Goal: Information Seeking & Learning: Find specific page/section

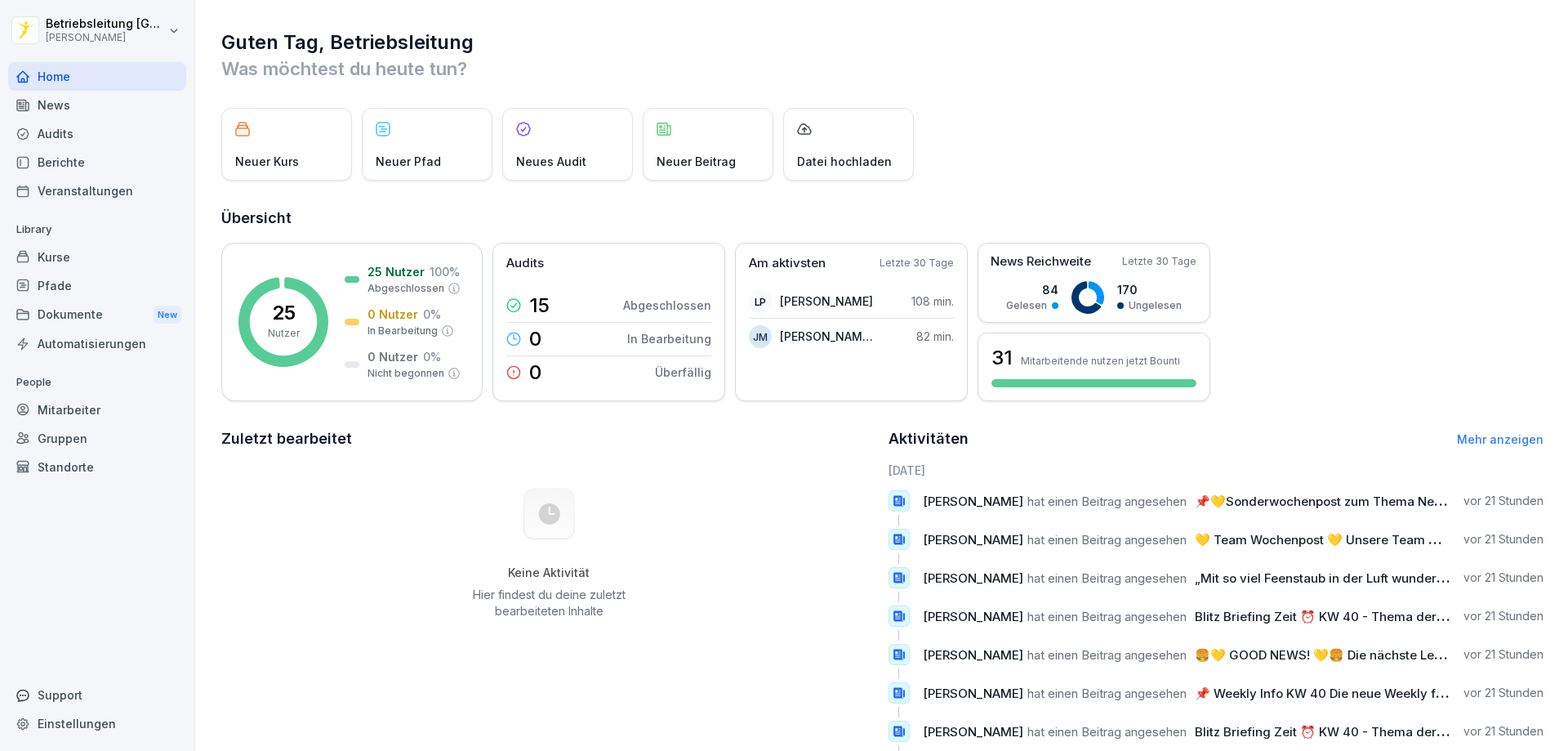
click at [77, 326] on div "Dokumente New" at bounding box center [97, 315] width 178 height 30
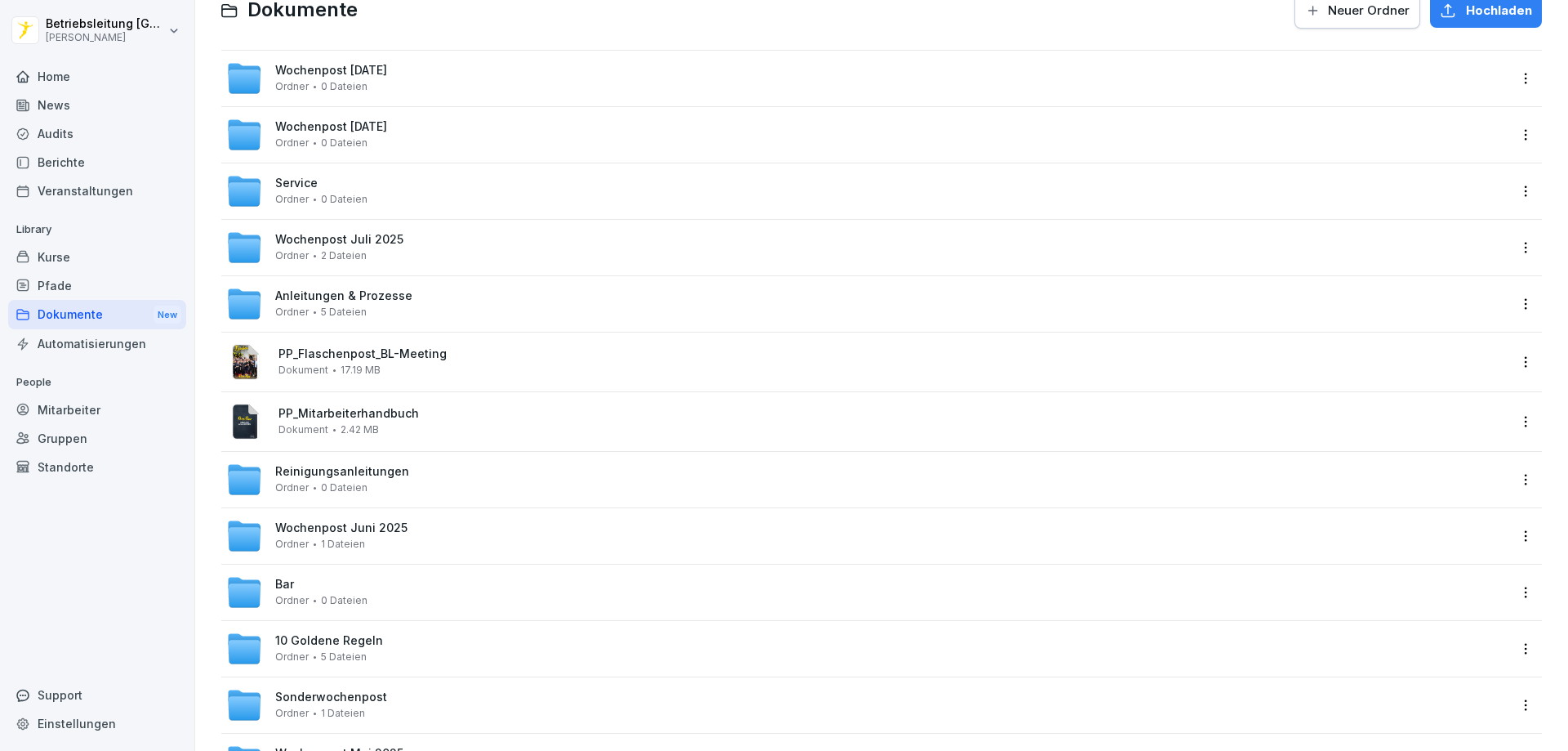
scroll to position [164, 0]
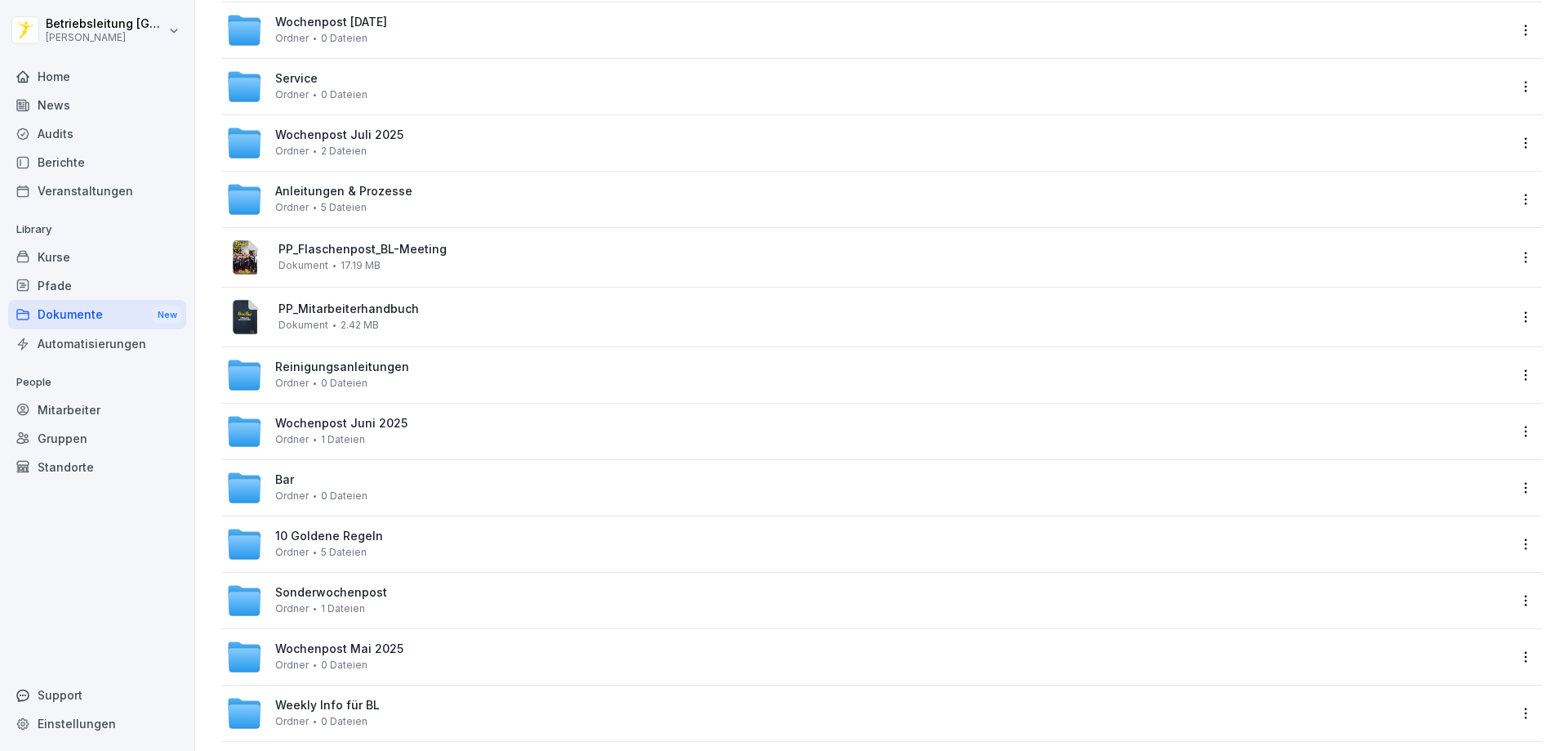
click at [340, 495] on span "0 Dateien" at bounding box center [344, 496] width 46 height 11
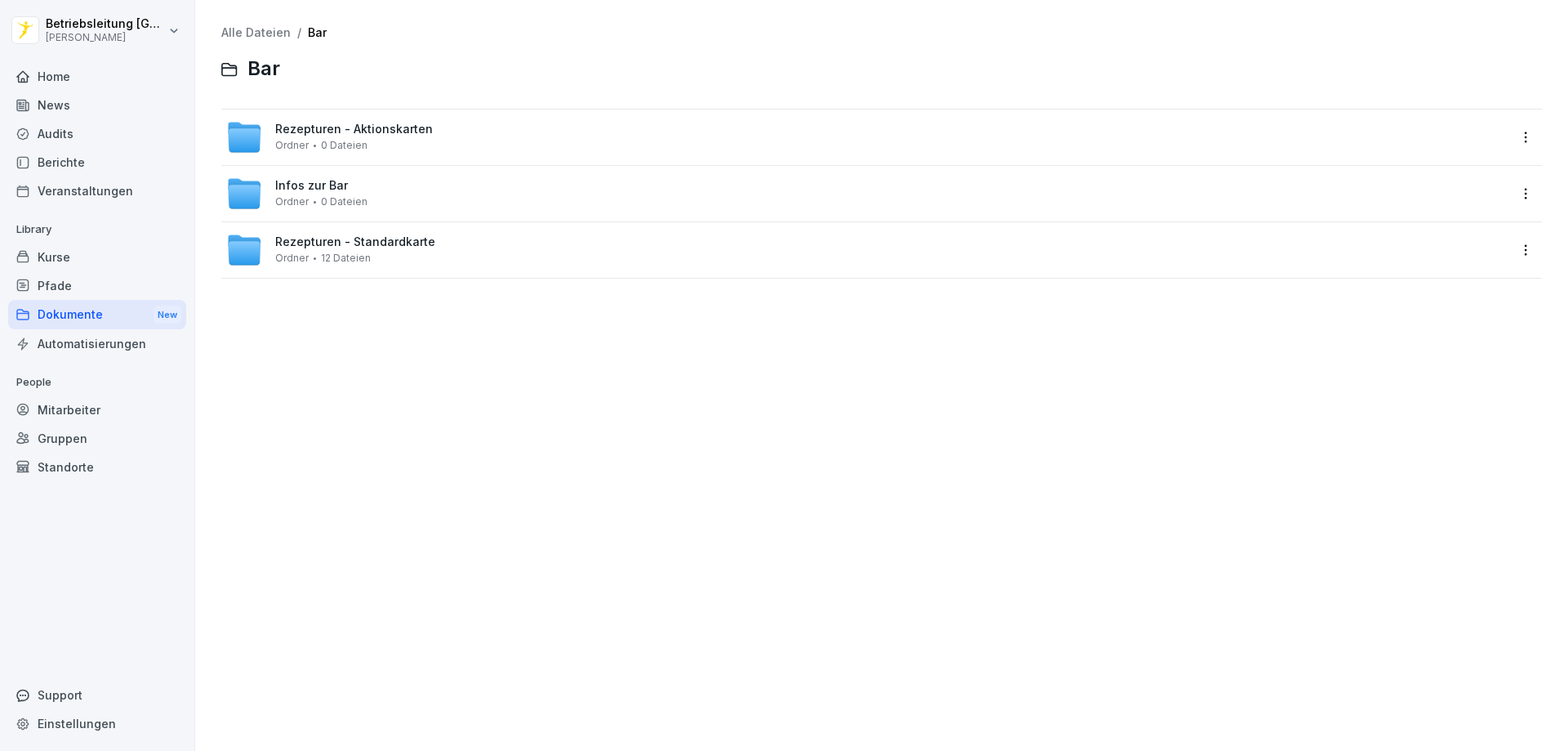
click at [329, 259] on span "12 Dateien" at bounding box center [346, 258] width 50 height 11
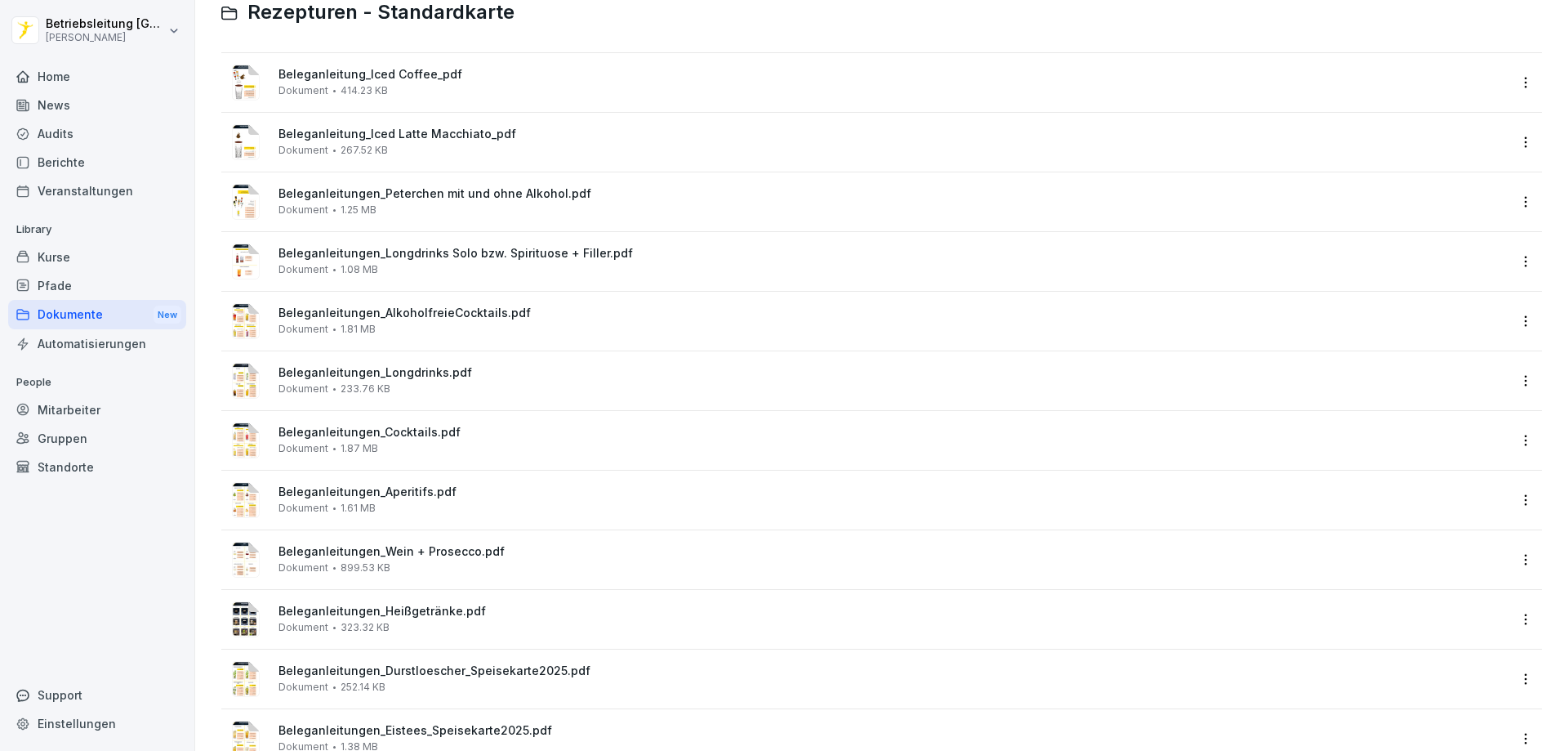
scroll to position [113, 0]
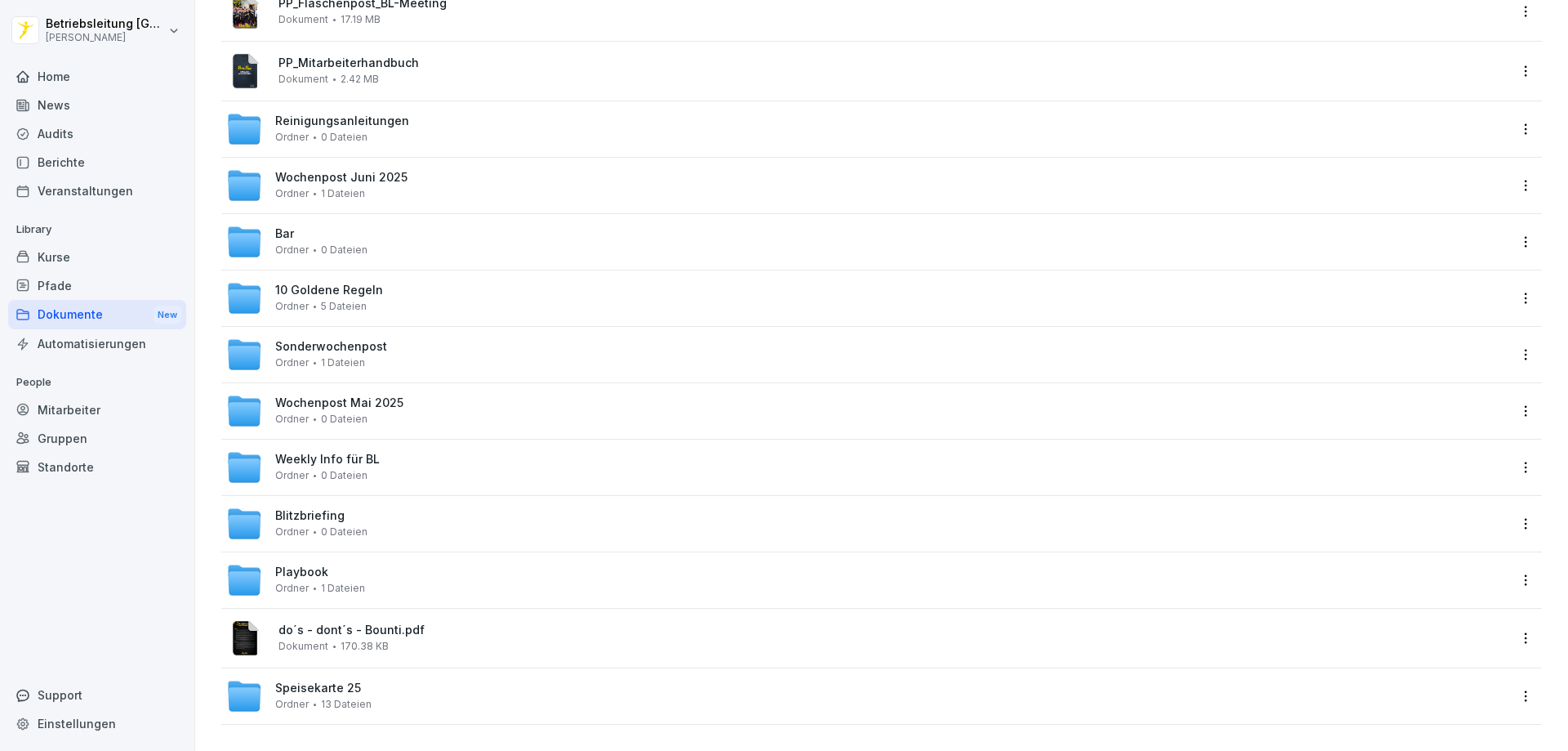
scroll to position [421, 0]
click at [368, 690] on div "Speisekarte 25 Ordner 13 Dateien" at bounding box center [867, 696] width 1282 height 36
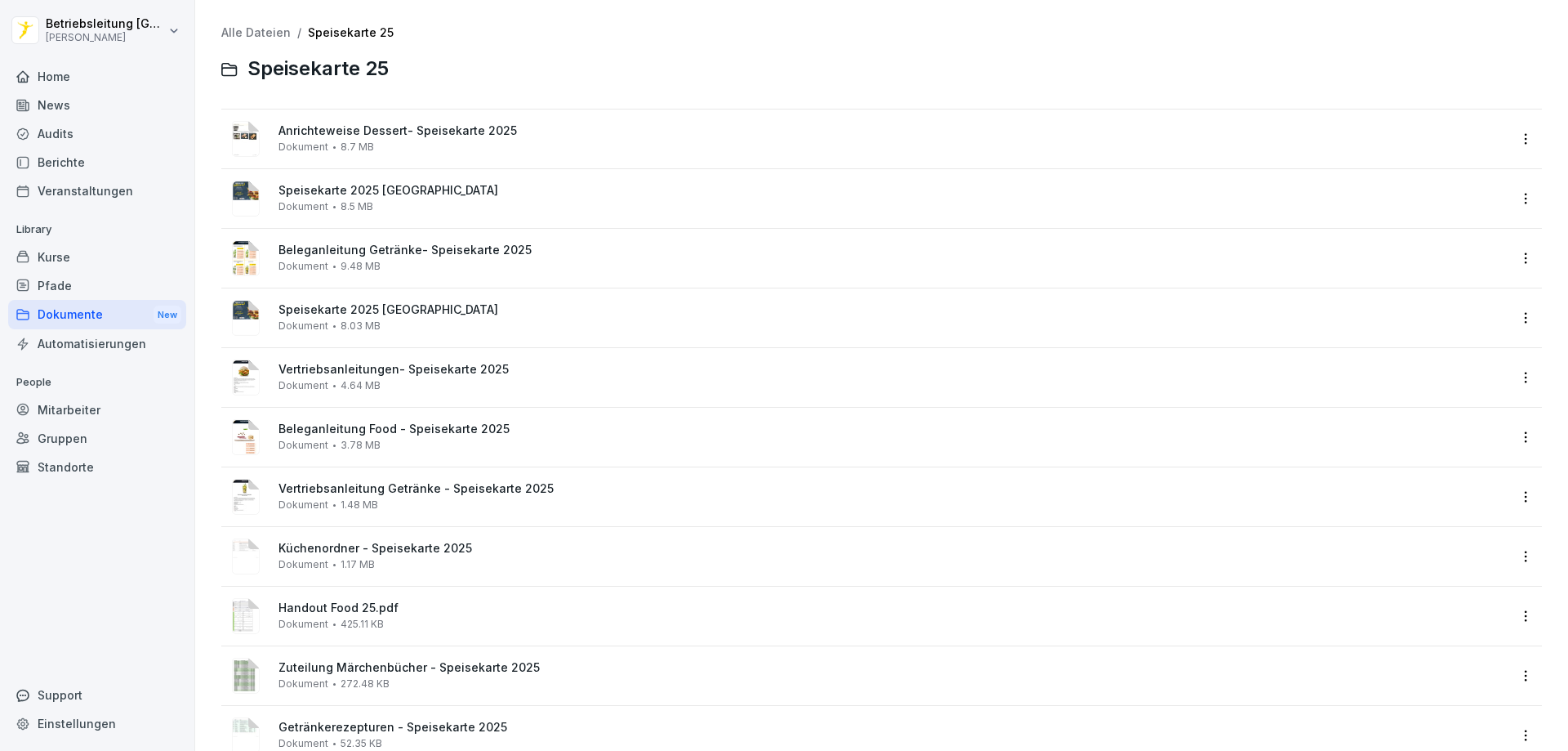
click at [57, 309] on div "Dokumente New" at bounding box center [97, 315] width 178 height 30
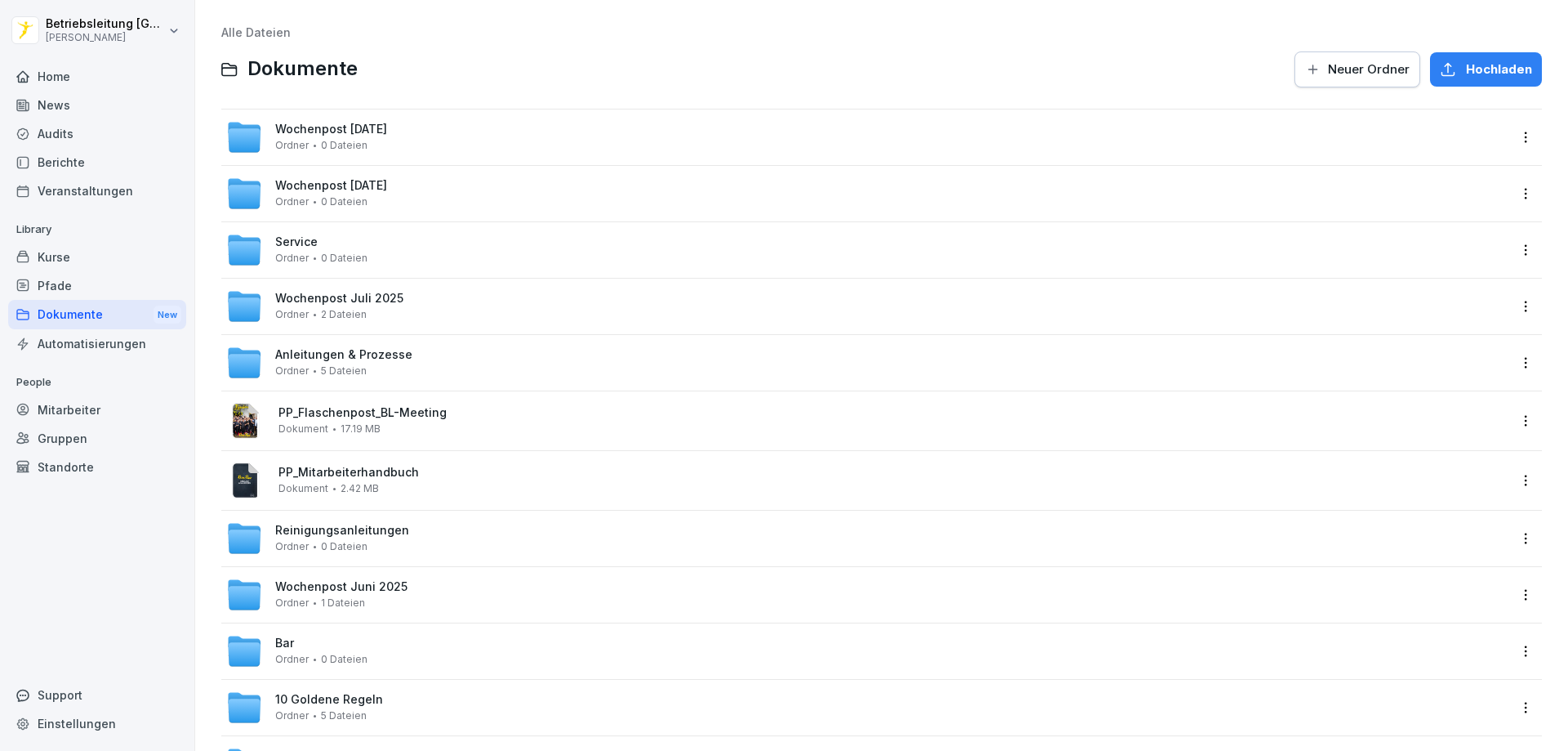
click at [463, 308] on div "Wochenpost [DATE] Ordner 2 Dateien" at bounding box center [867, 306] width 1282 height 36
click at [409, 382] on div "Anleitungen & Prozesse Ordner 5 Dateien" at bounding box center [882, 363] width 1321 height 55
click at [490, 330] on div "Wochenpost [DATE] Ordner 2 Dateien" at bounding box center [882, 307] width 1321 height 55
click at [470, 357] on div "Anleitungen & Prozesse Ordner 5 Dateien" at bounding box center [867, 362] width 1282 height 36
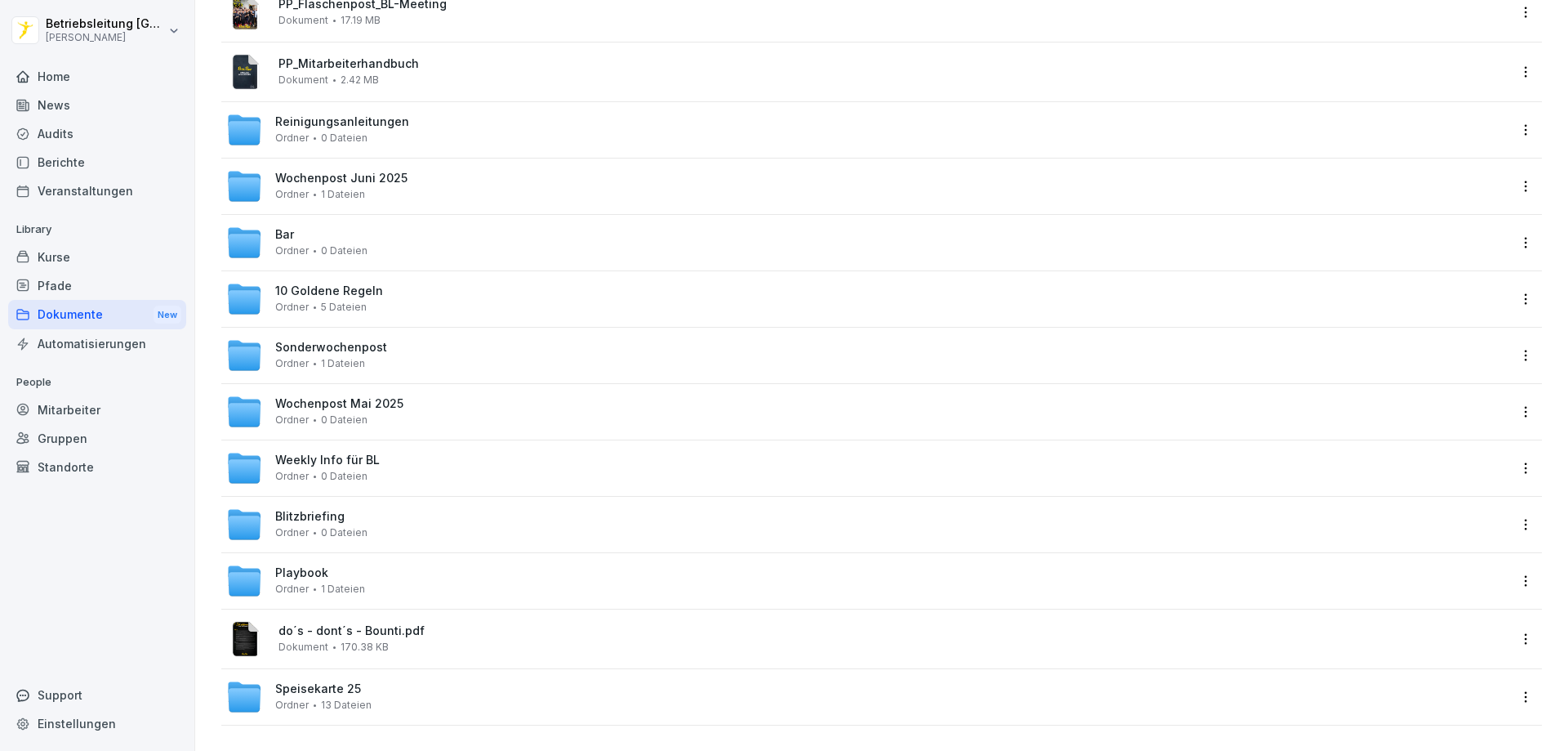
scroll to position [421, 0]
click at [343, 698] on span "13 Dateien" at bounding box center [346, 704] width 51 height 11
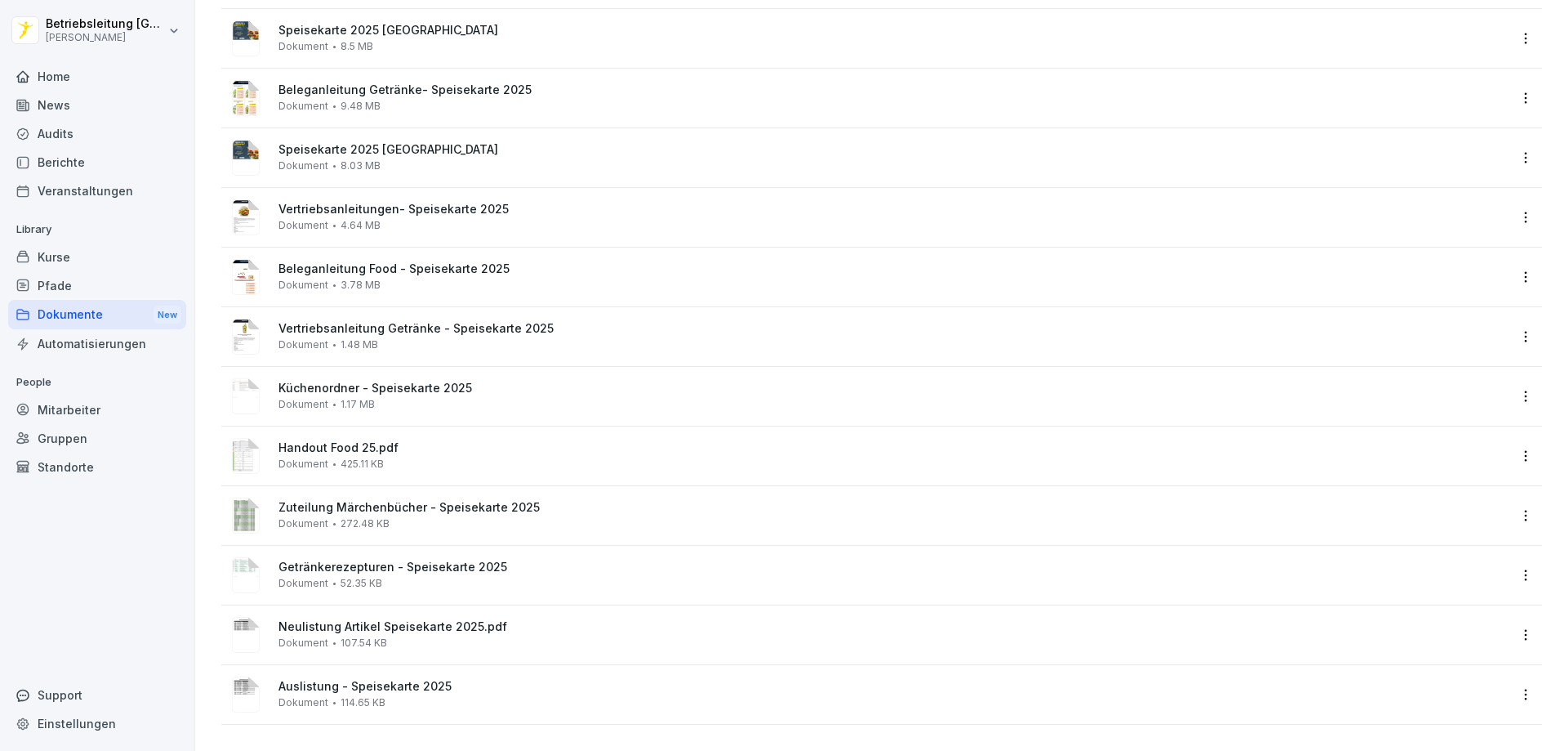
scroll to position [173, 0]
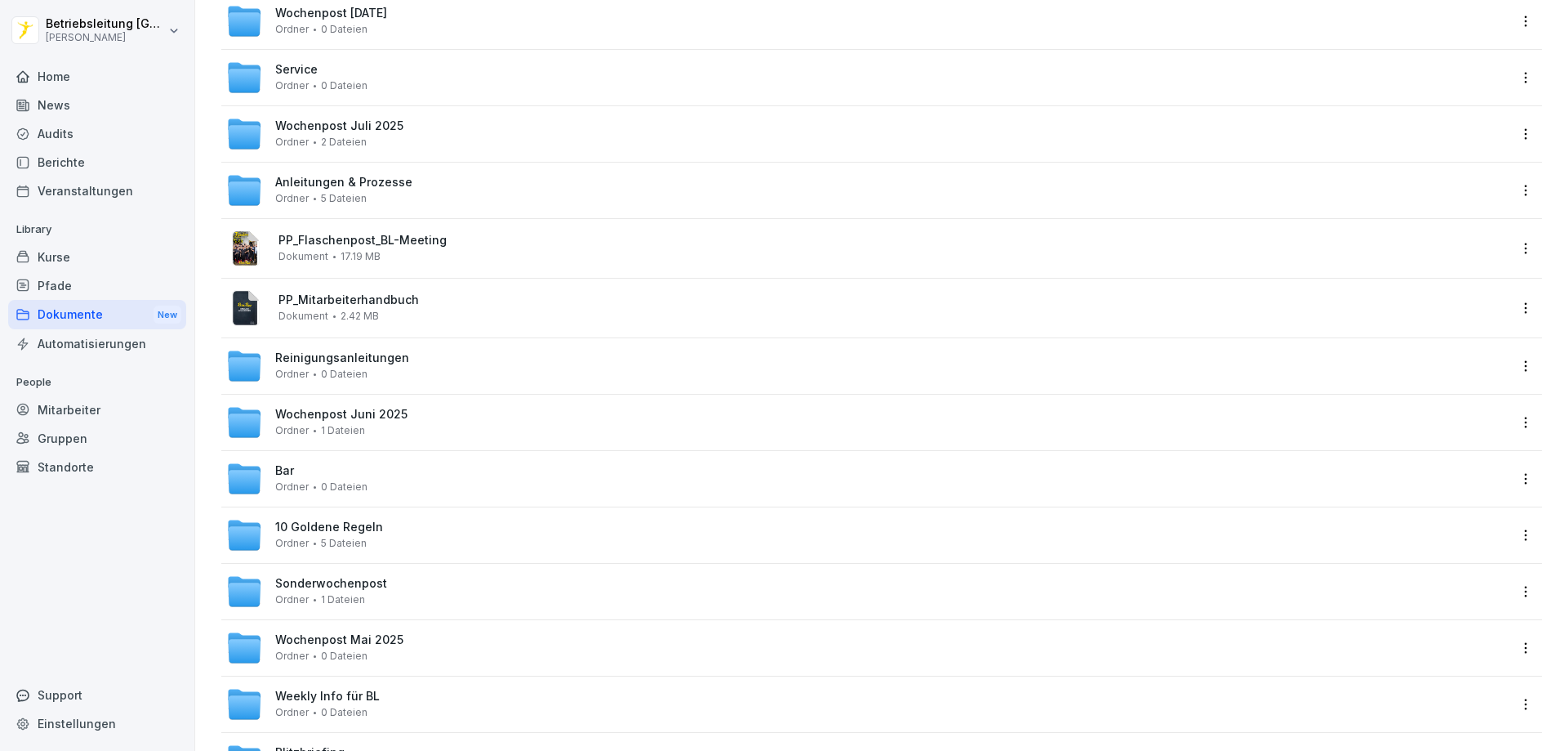
scroll to position [421, 0]
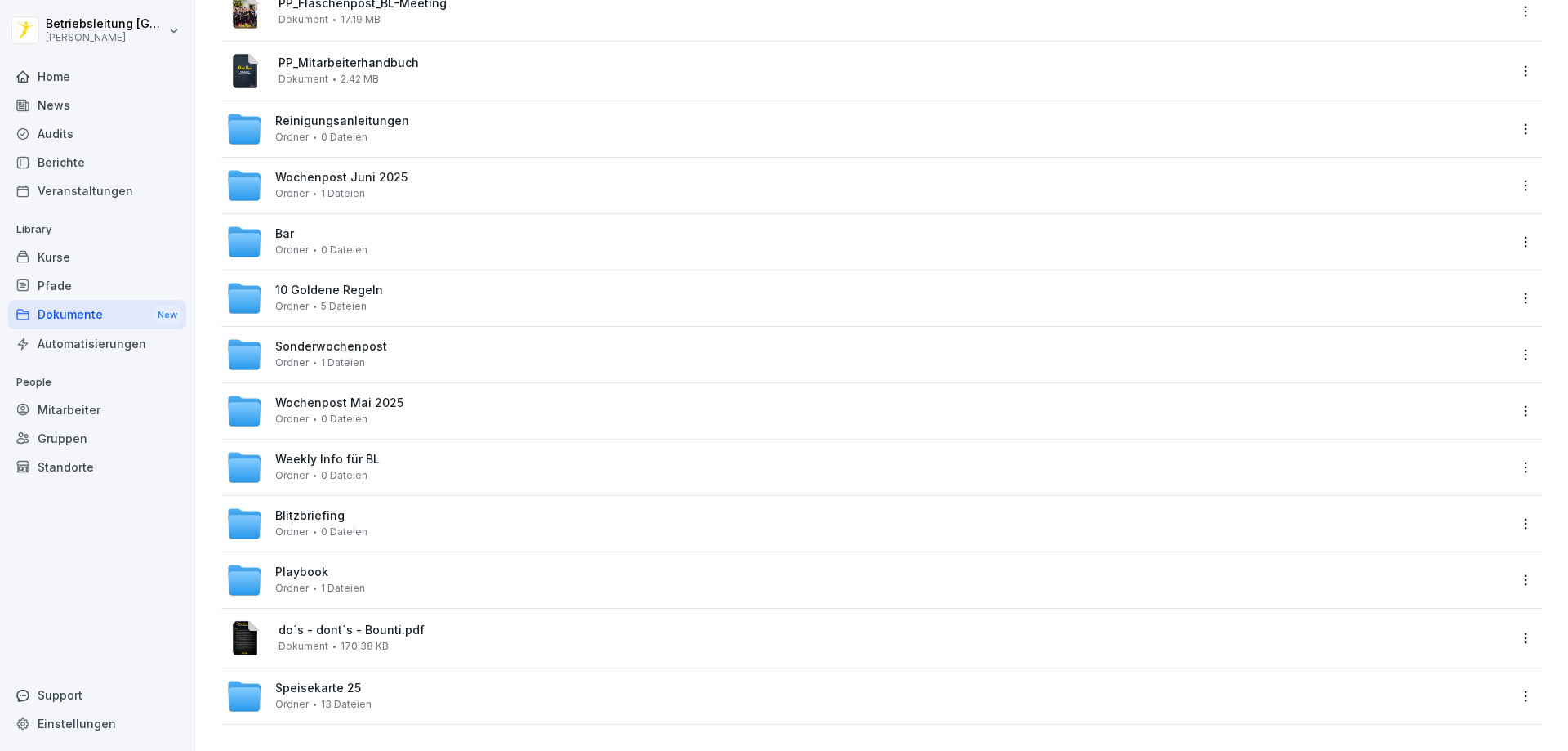
click at [336, 682] on span "Speisekarte 25" at bounding box center [318, 688] width 86 height 14
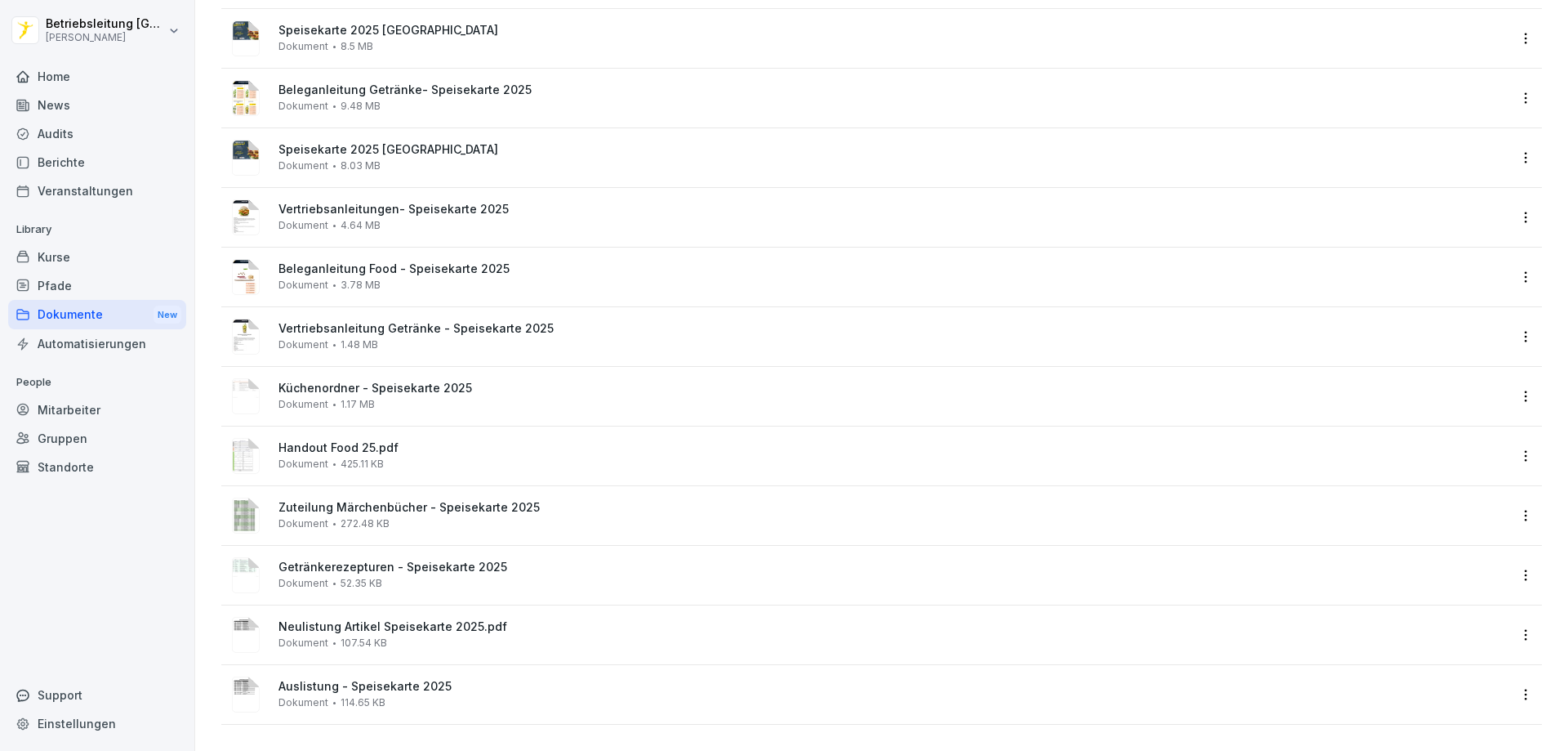
scroll to position [173, 0]
click at [413, 574] on div "Getränkerezepturen - Speisekarte 2025 Dokument 52.35 KB" at bounding box center [893, 575] width 1229 height 29
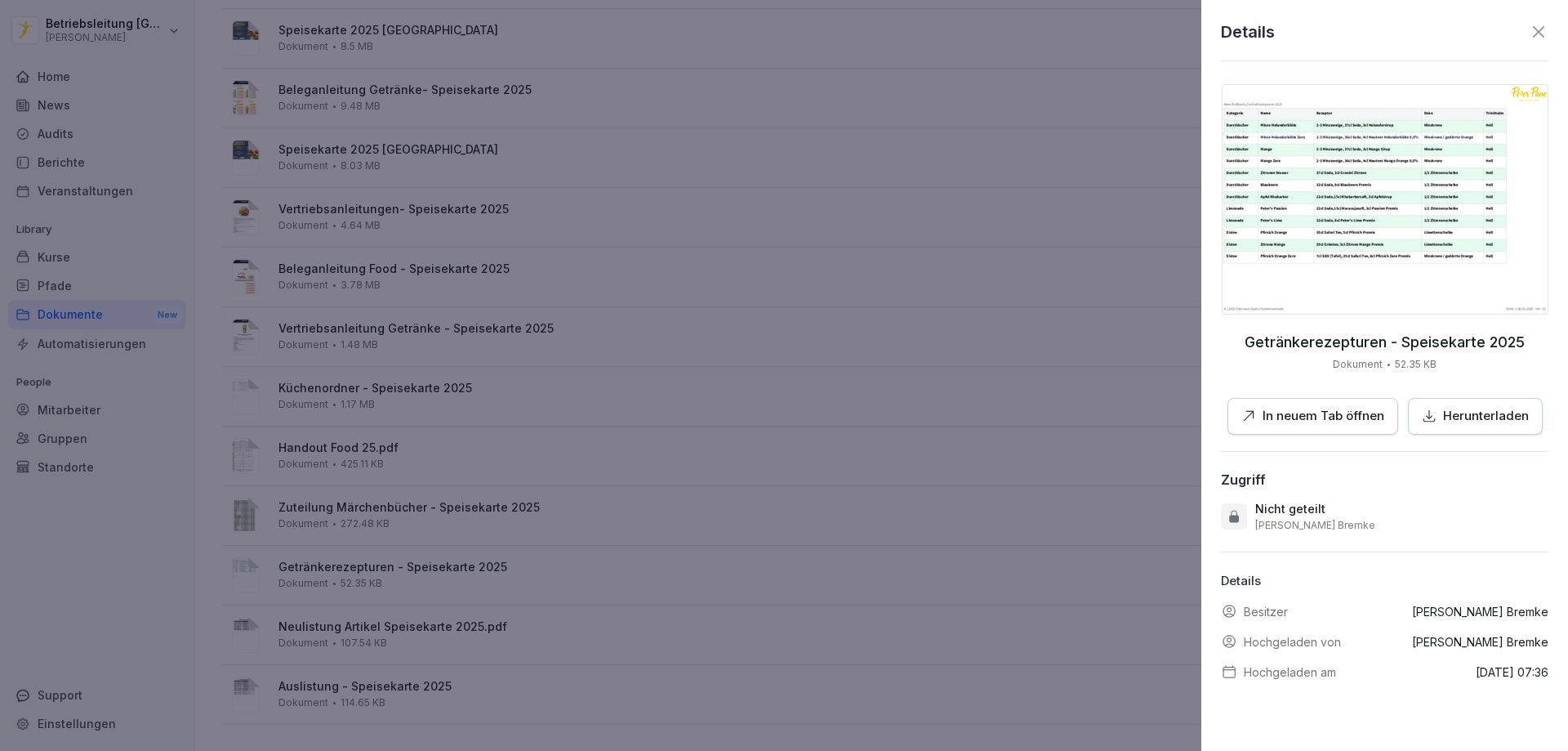
click at [1293, 212] on img at bounding box center [1385, 199] width 327 height 230
click at [586, 519] on div at bounding box center [784, 375] width 1568 height 751
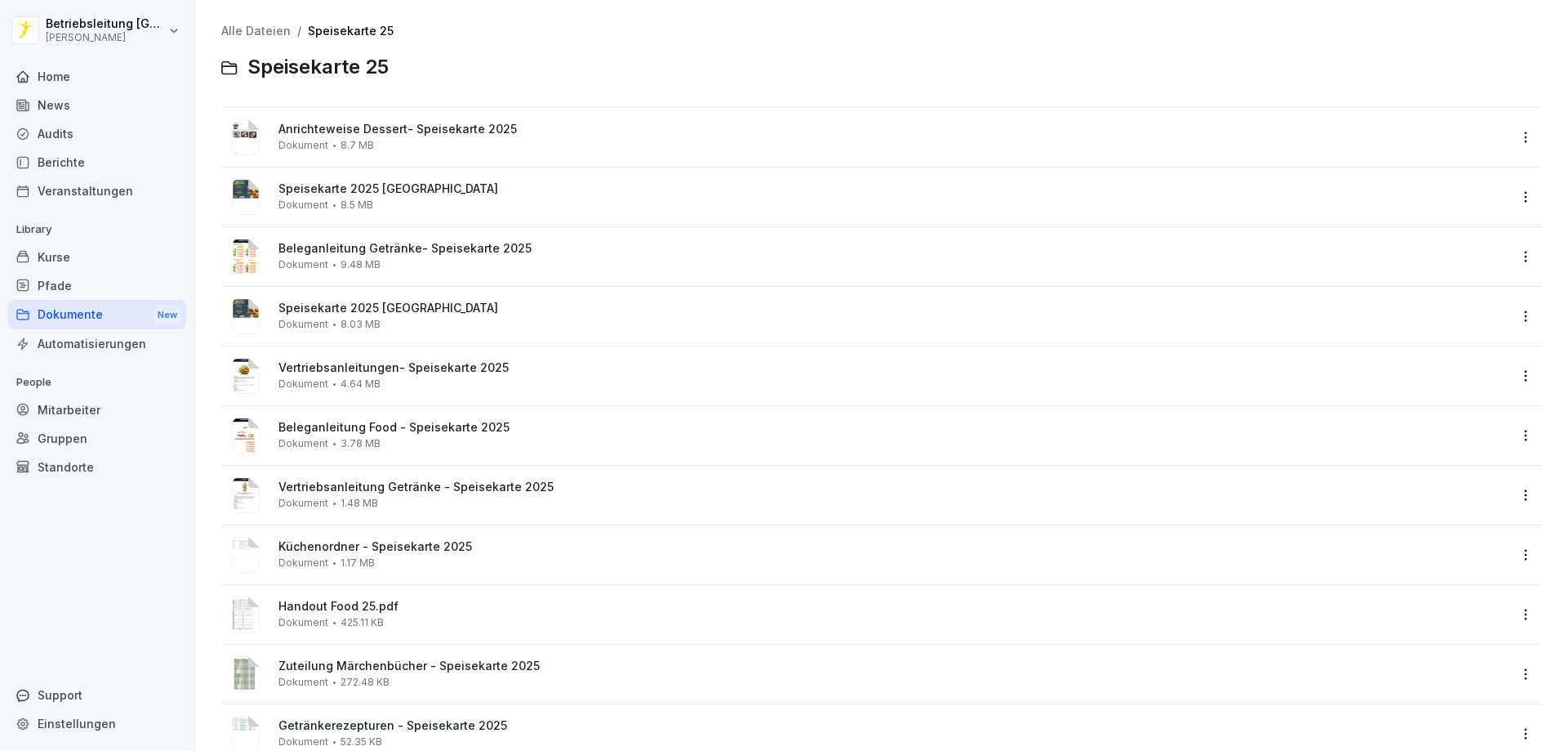
scroll to position [0, 0]
click at [103, 312] on div "Dokumente New" at bounding box center [97, 315] width 178 height 30
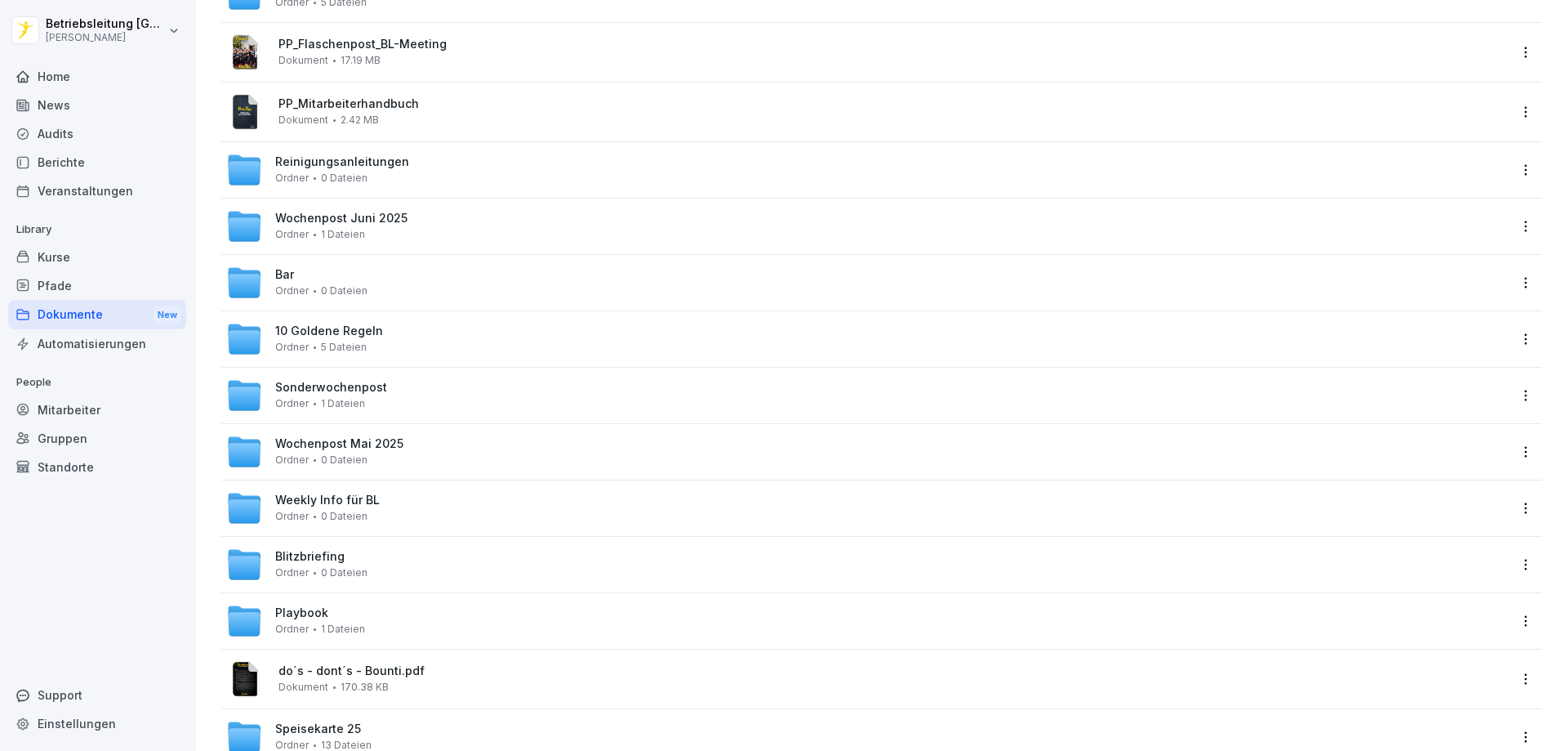
scroll to position [408, 0]
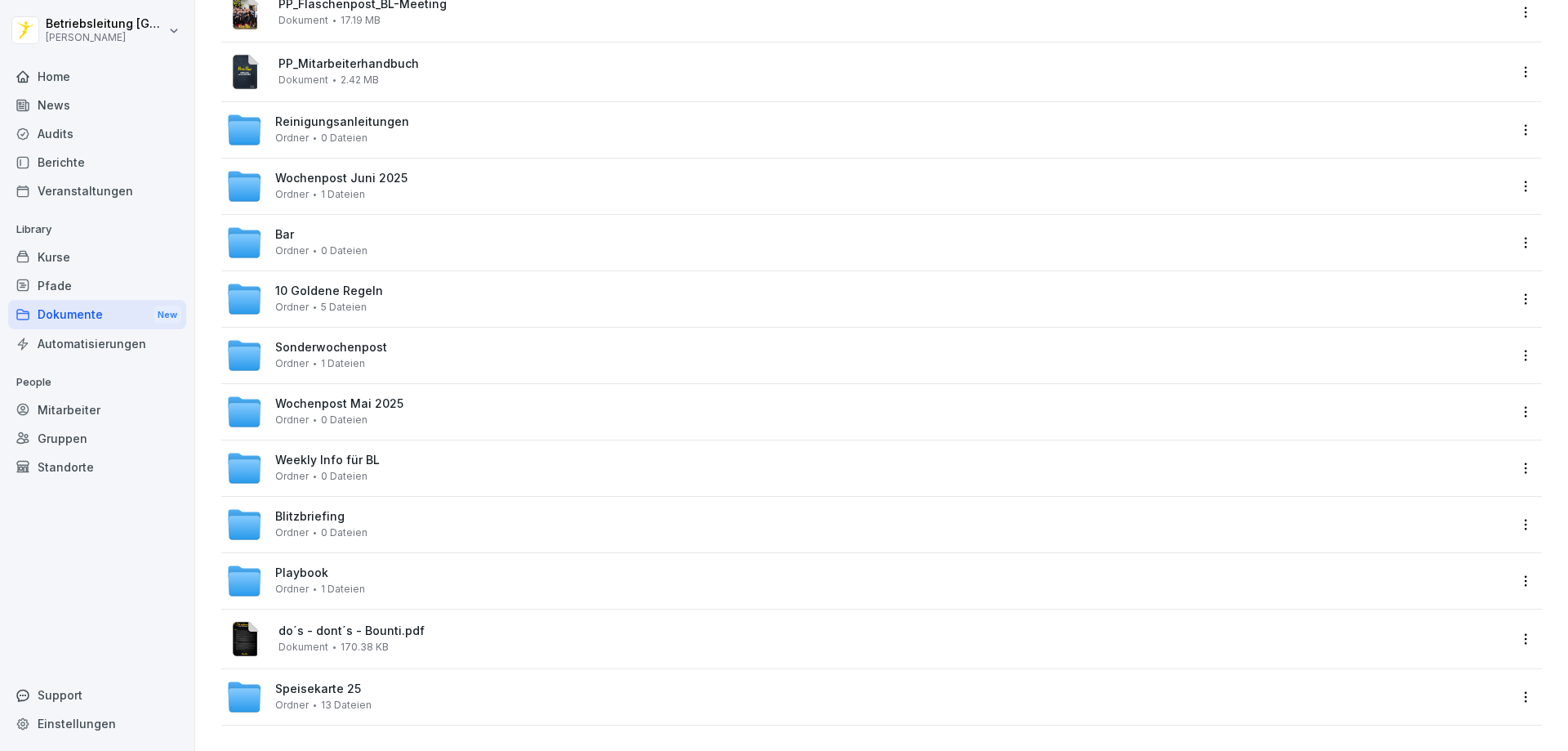
click at [443, 357] on div "Sonderwochenpost Ordner 1 Dateien" at bounding box center [867, 355] width 1282 height 36
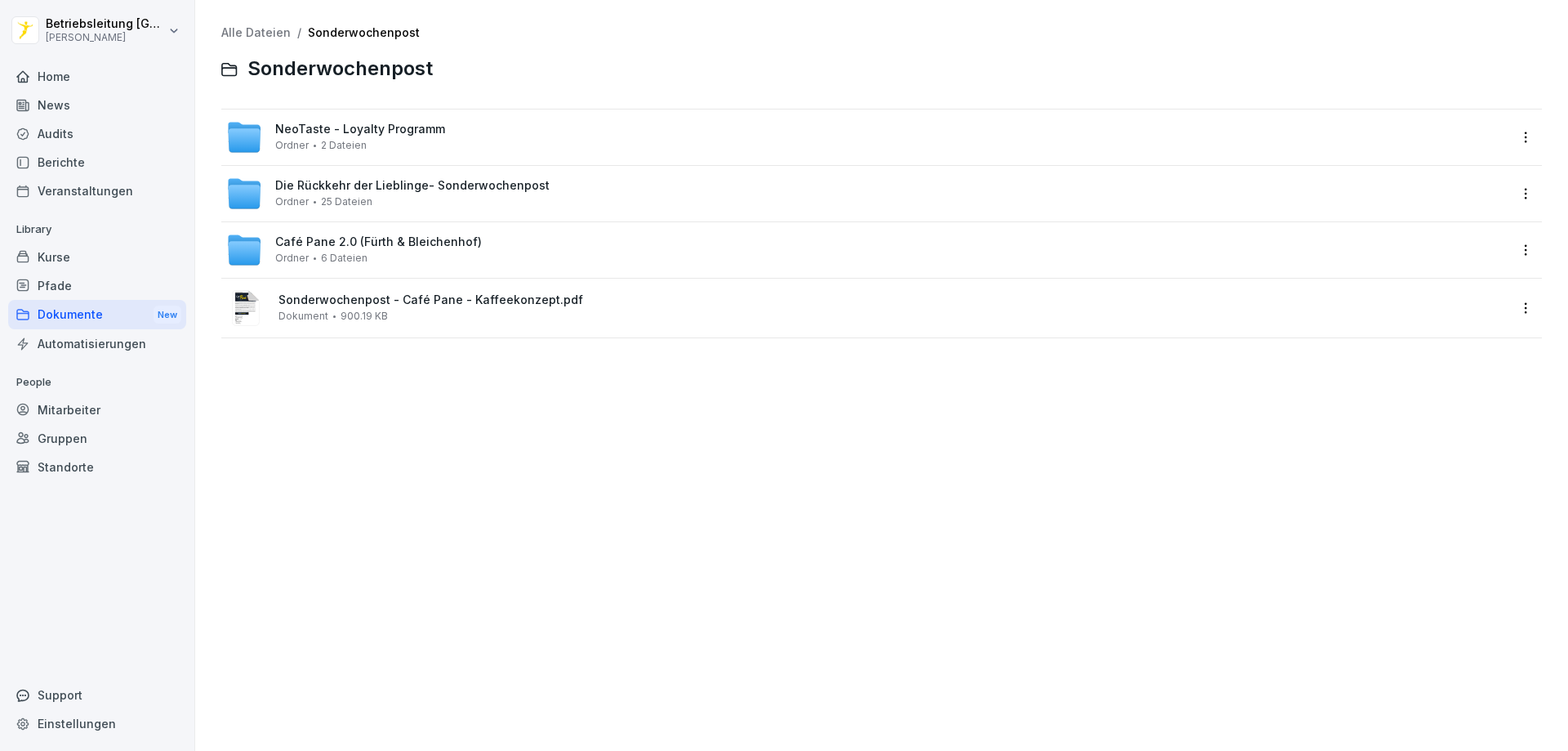
click at [387, 250] on div "Café Pane 2.0 (Fürth & Bleichenhof) Ordner 6 Dateien" at bounding box center [379, 249] width 207 height 29
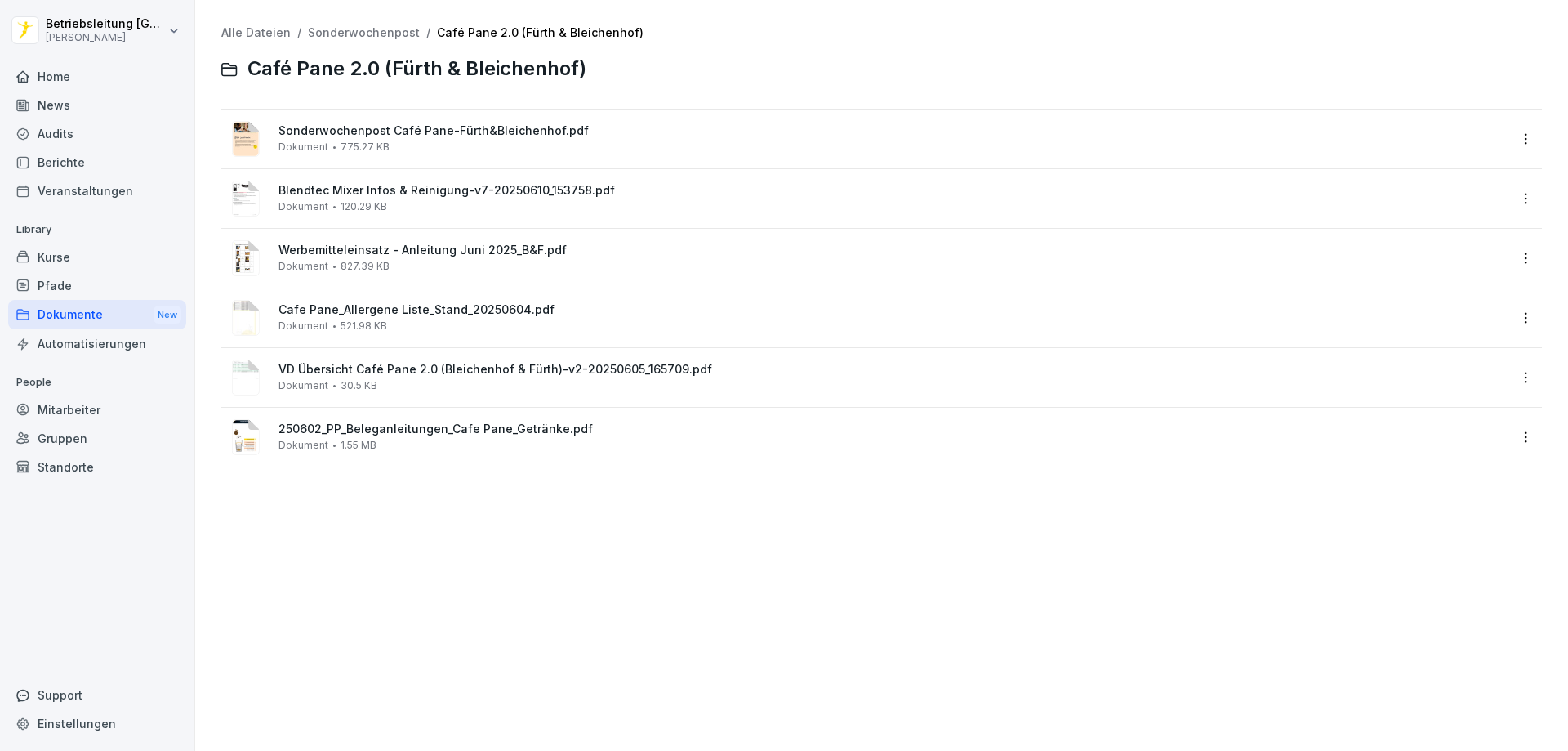
click at [411, 210] on div "Blendtec Mixer Infos & Reinigung-v7-20250610_153758.pdf Dokument 120.29 KB" at bounding box center [893, 198] width 1229 height 29
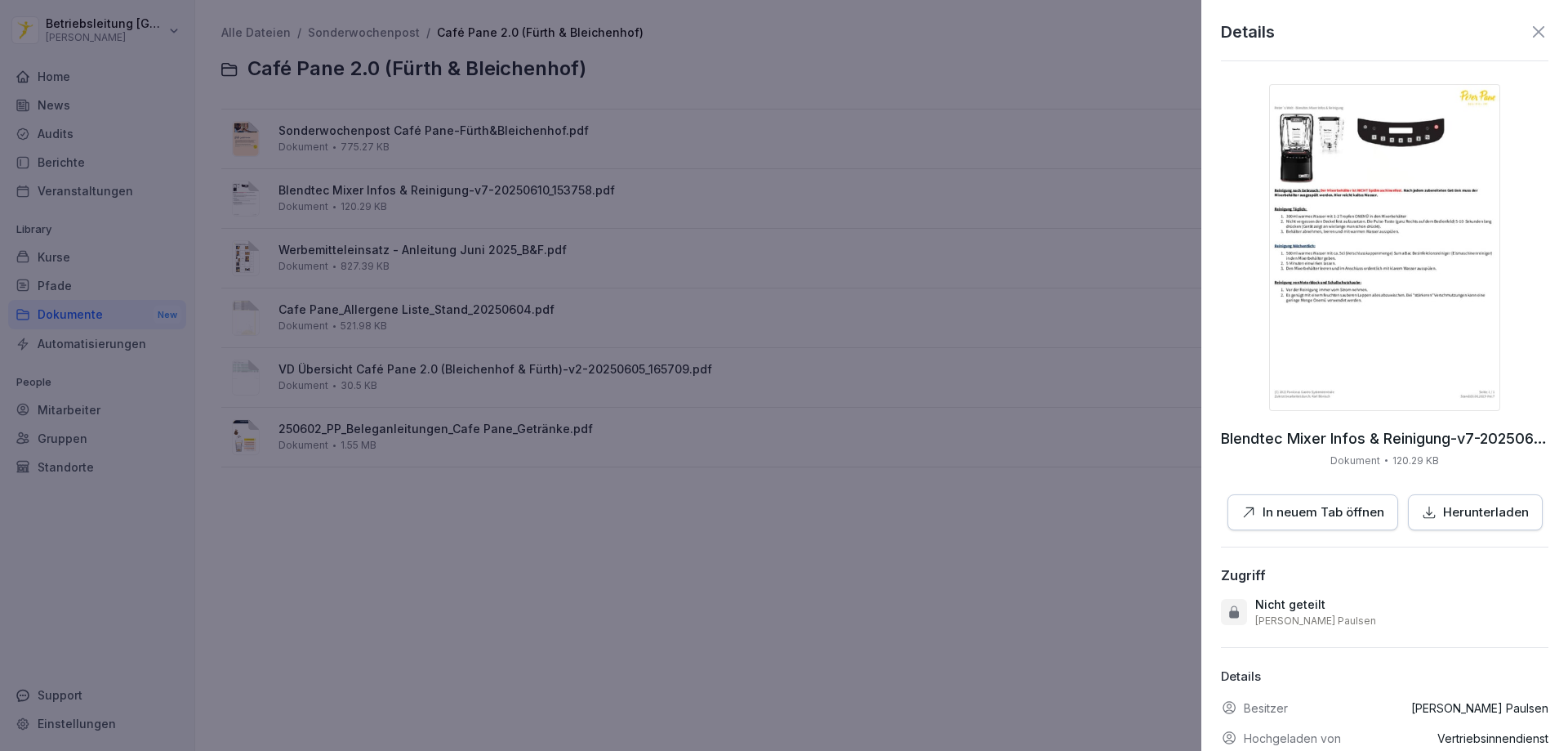
click at [411, 210] on div at bounding box center [784, 375] width 1568 height 751
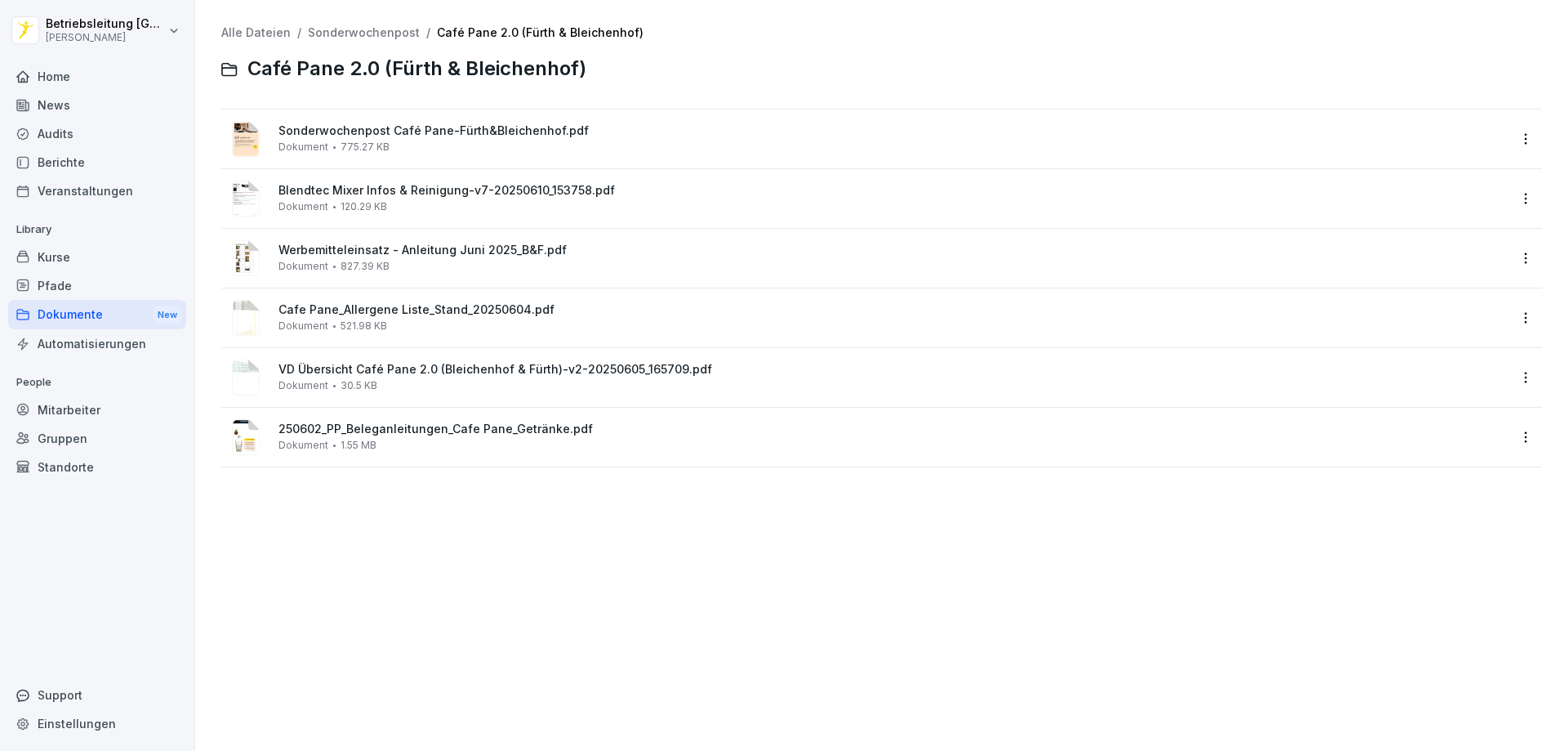
click at [380, 158] on div "Sonderwochenpost Café Pane-Fürth&Bleichenhof.pdf Dokument 775.27 KB" at bounding box center [867, 139] width 1282 height 39
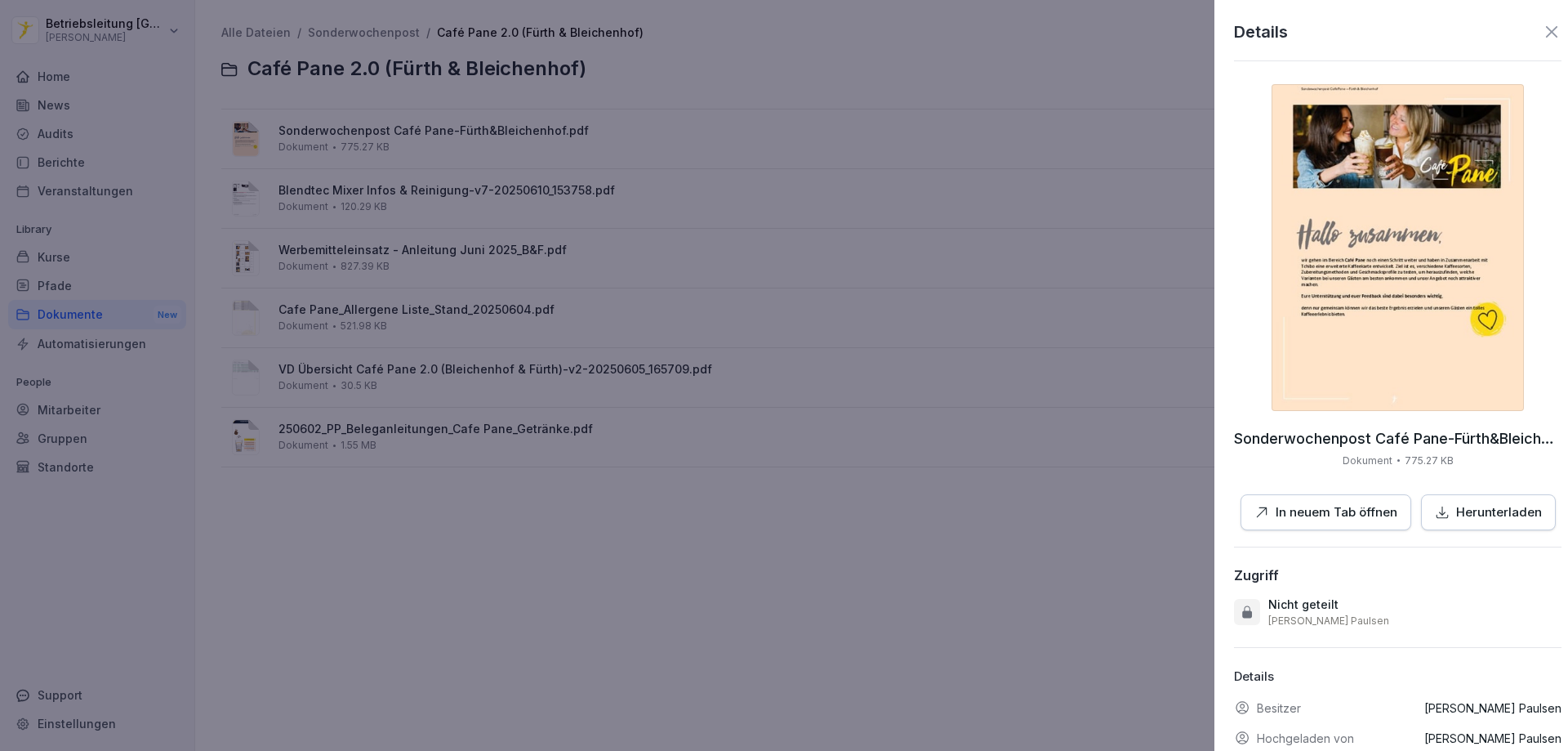
click at [380, 158] on div at bounding box center [784, 375] width 1568 height 751
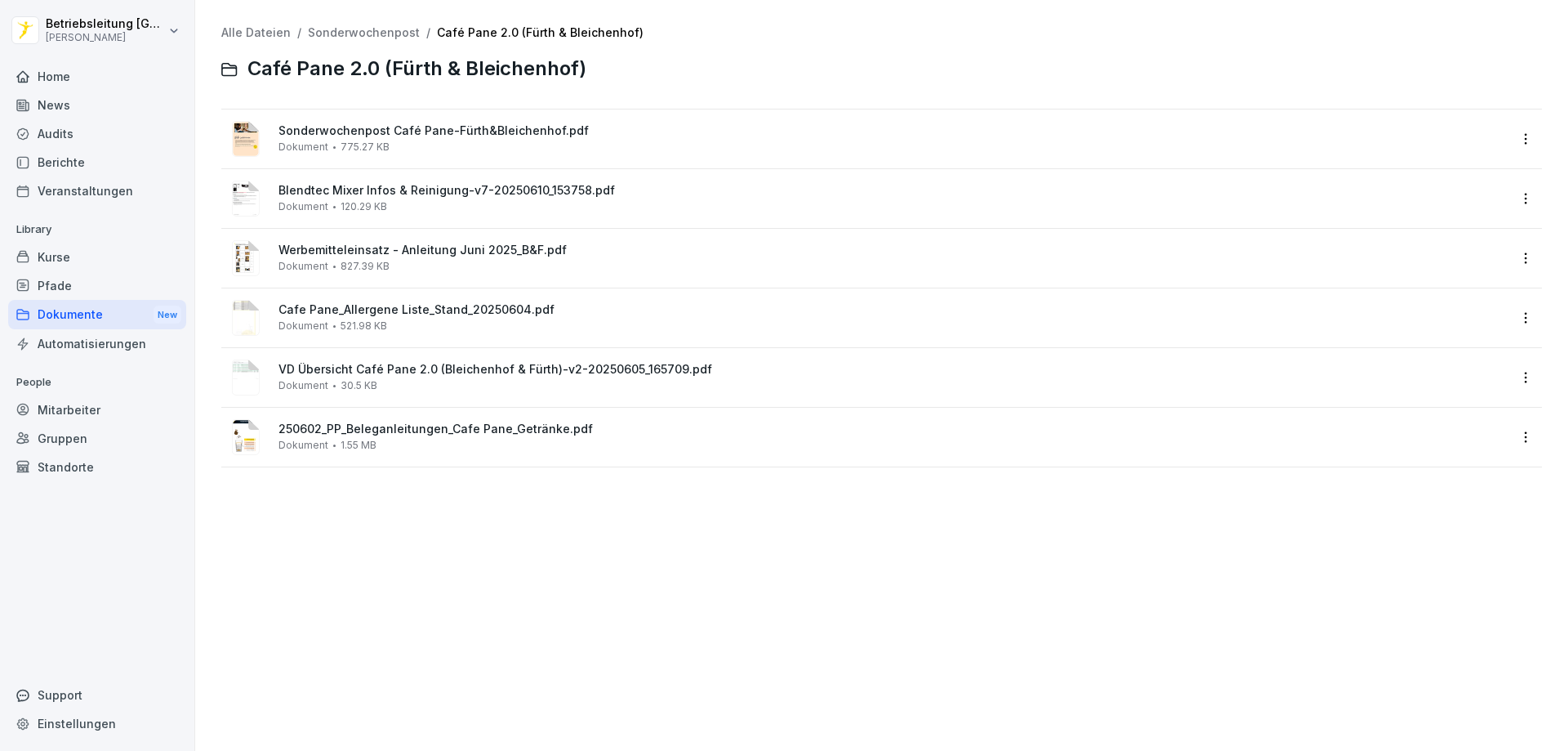
click at [412, 207] on div "Blendtec Mixer Infos & Reinigung-v7-20250610_153758.pdf Dokument 120.29 KB" at bounding box center [893, 198] width 1229 height 29
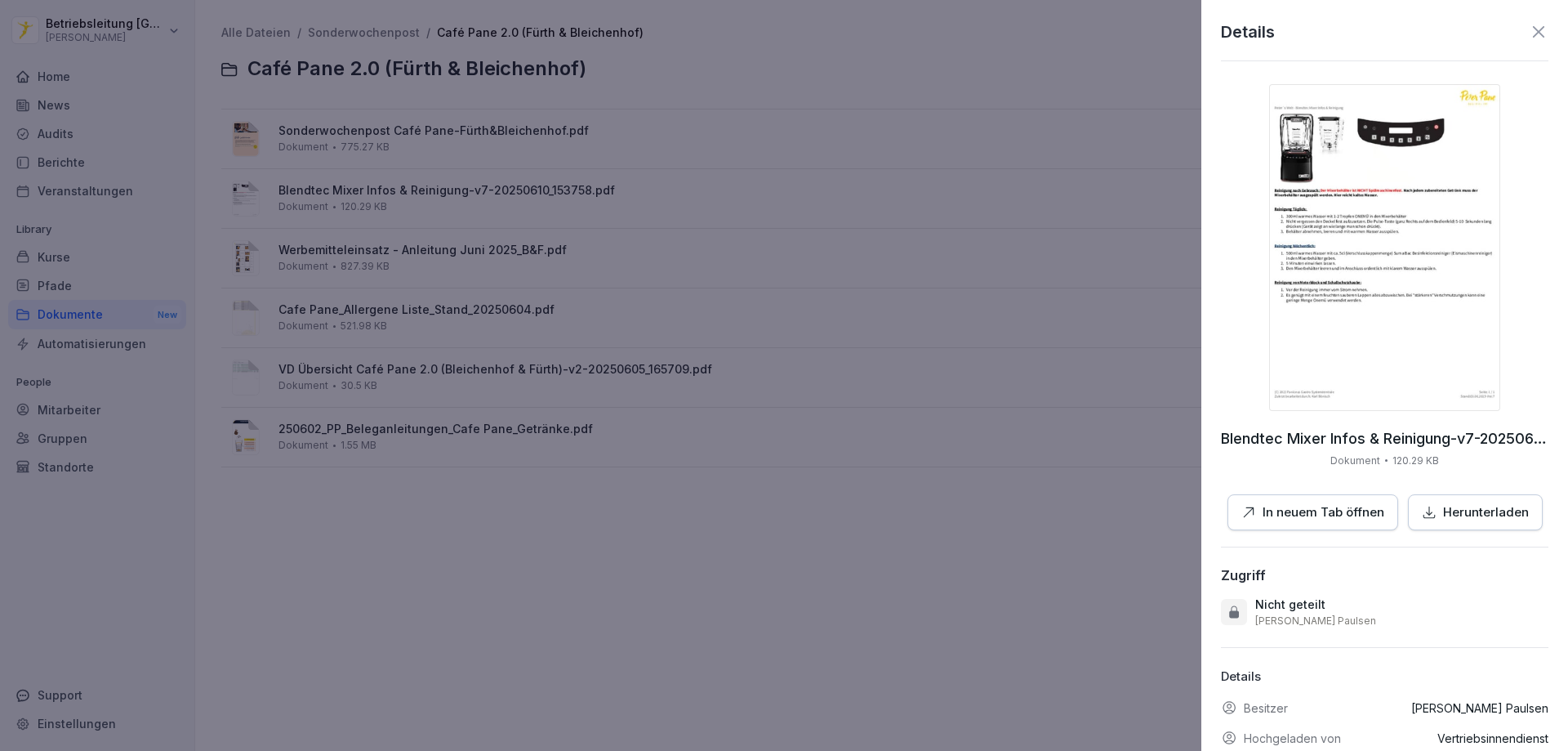
click at [436, 233] on div at bounding box center [784, 375] width 1568 height 751
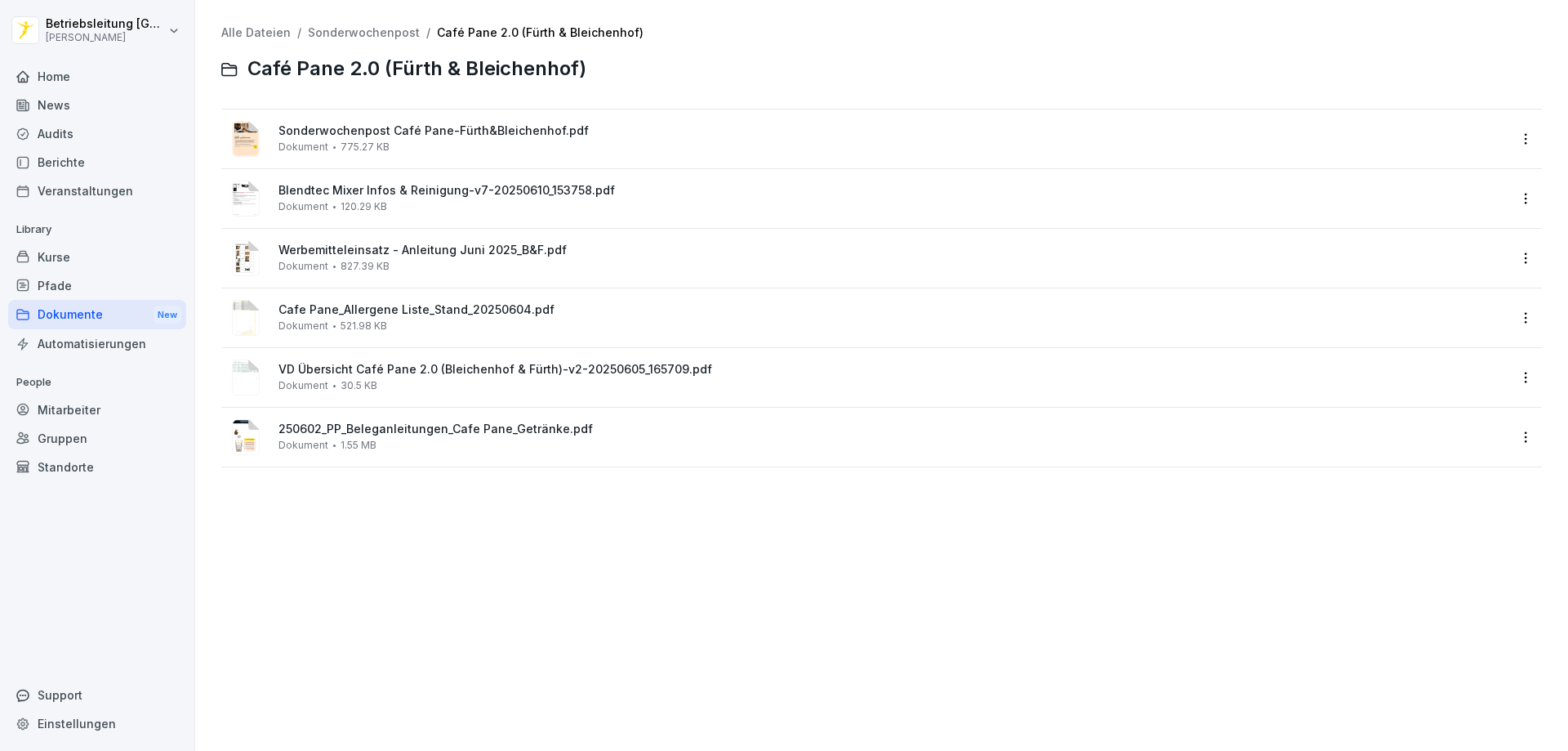
click at [420, 347] on div at bounding box center [882, 347] width 1321 height 1
click at [415, 334] on div "Cafe Pane_Allergene Liste_Stand_20250604.pdf Dokument 521.98 KB" at bounding box center [867, 318] width 1282 height 39
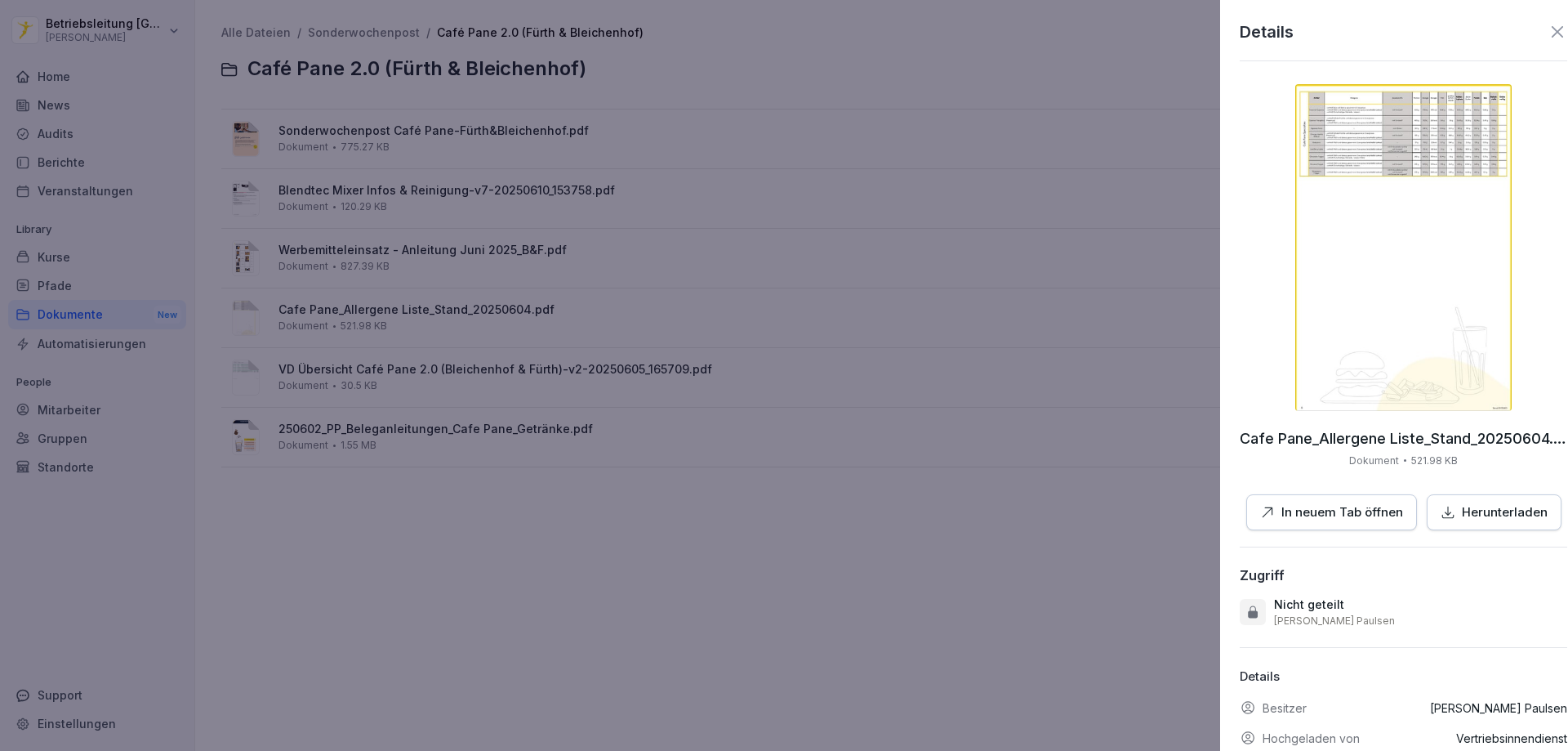
click at [432, 372] on div at bounding box center [784, 375] width 1568 height 751
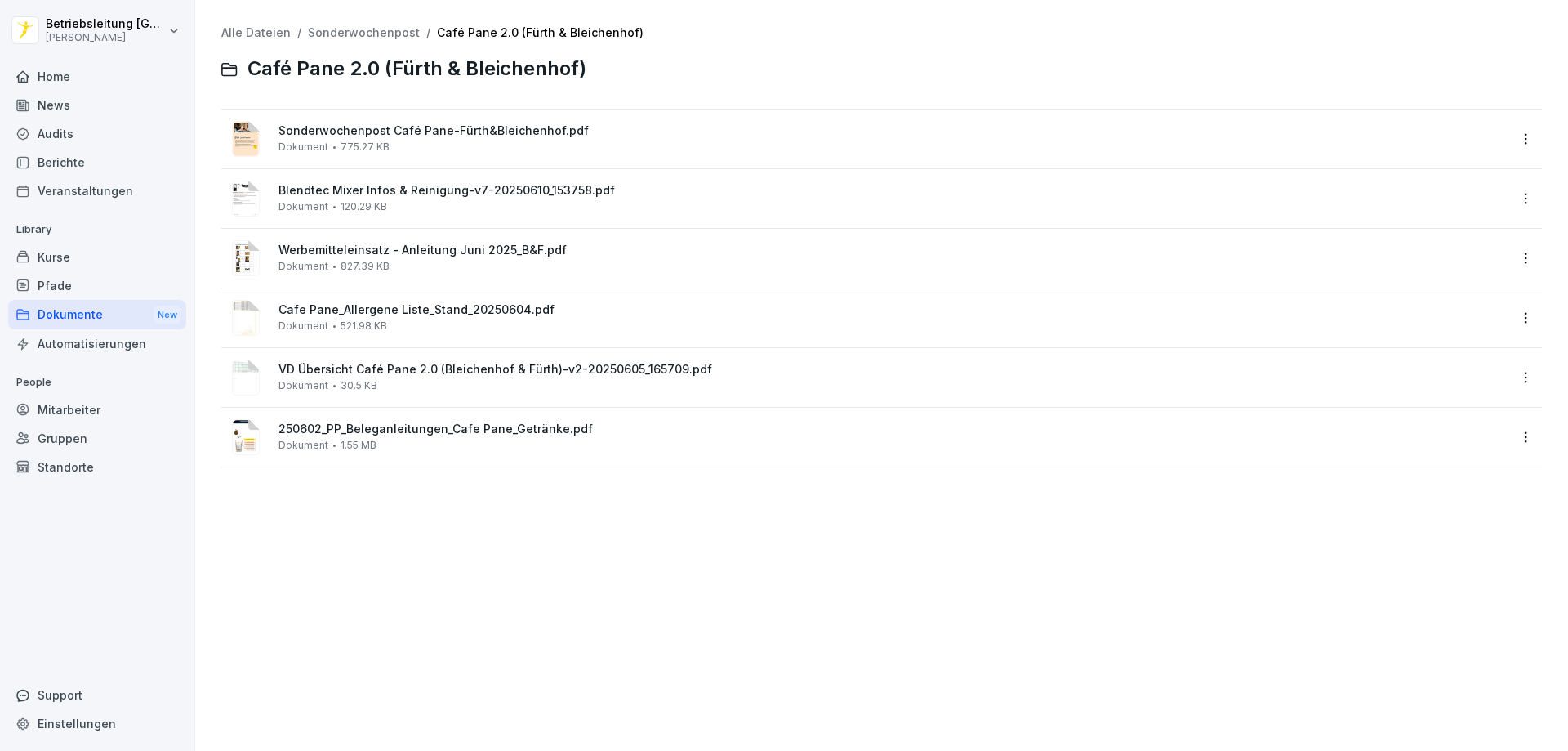
click at [432, 372] on span "VD Übersicht Café Pane 2.0 (Bleichenhof & Fürth)-v2-20250605_165709.pdf" at bounding box center [893, 369] width 1229 height 14
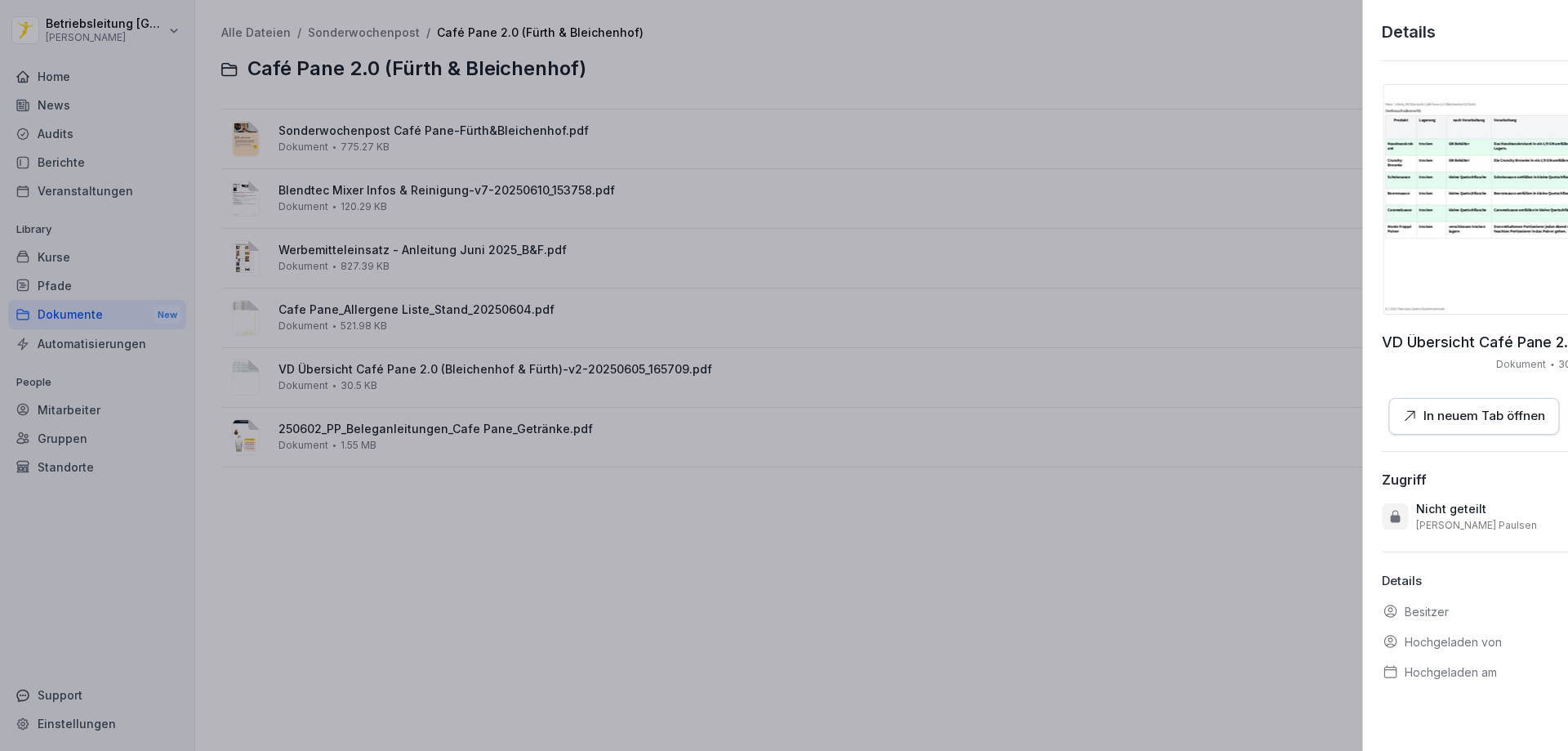
click at [430, 404] on div at bounding box center [784, 375] width 1568 height 751
click at [430, 404] on div "VD Übersicht Café Pane 2.0 (Bleichenhof & Fürth)-v2-20250605_165709.pdf Dokumen…" at bounding box center [882, 378] width 1321 height 59
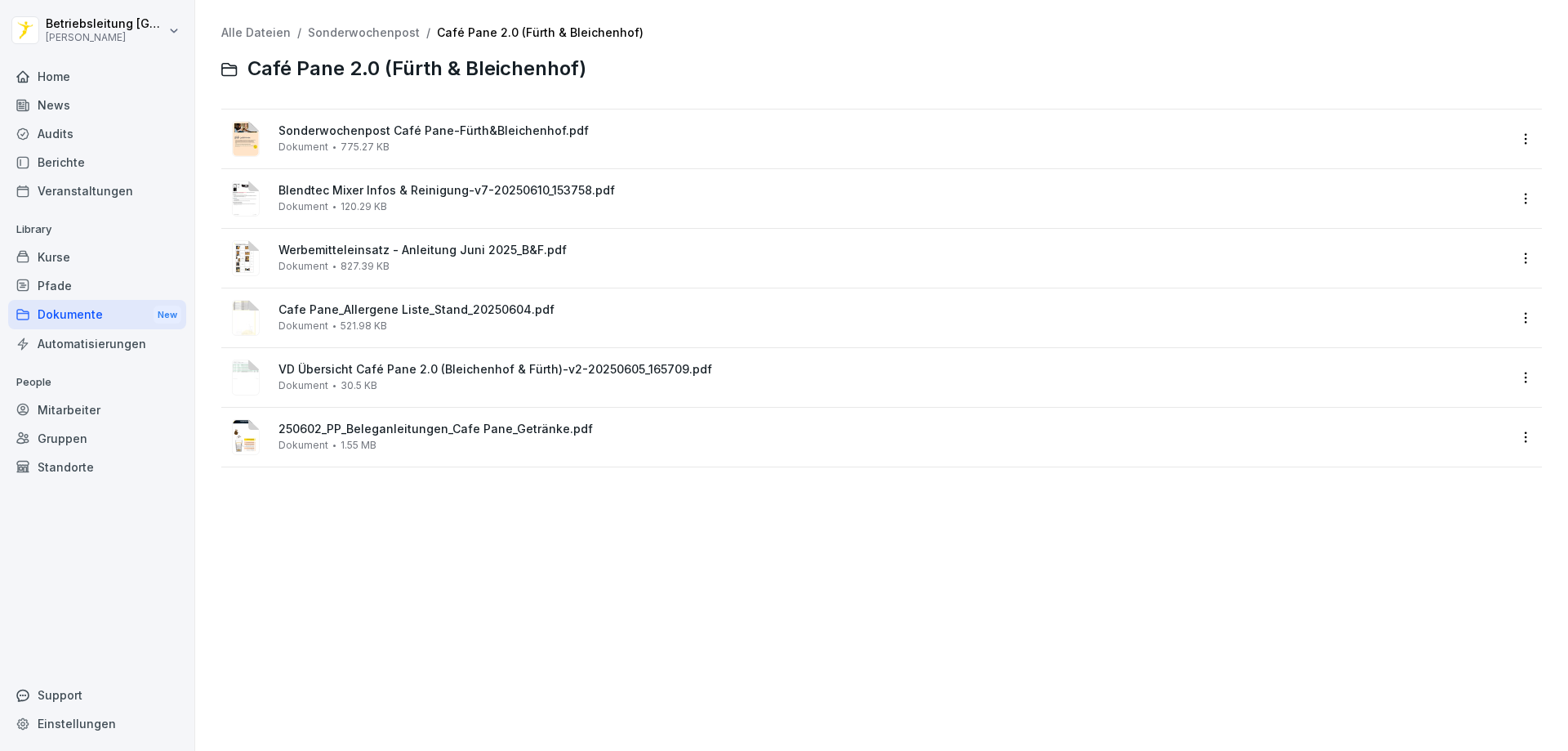
click at [428, 434] on span "250602_PP_Beleganleitungen_Cafe Pane_Getränke.pdf" at bounding box center [893, 429] width 1229 height 14
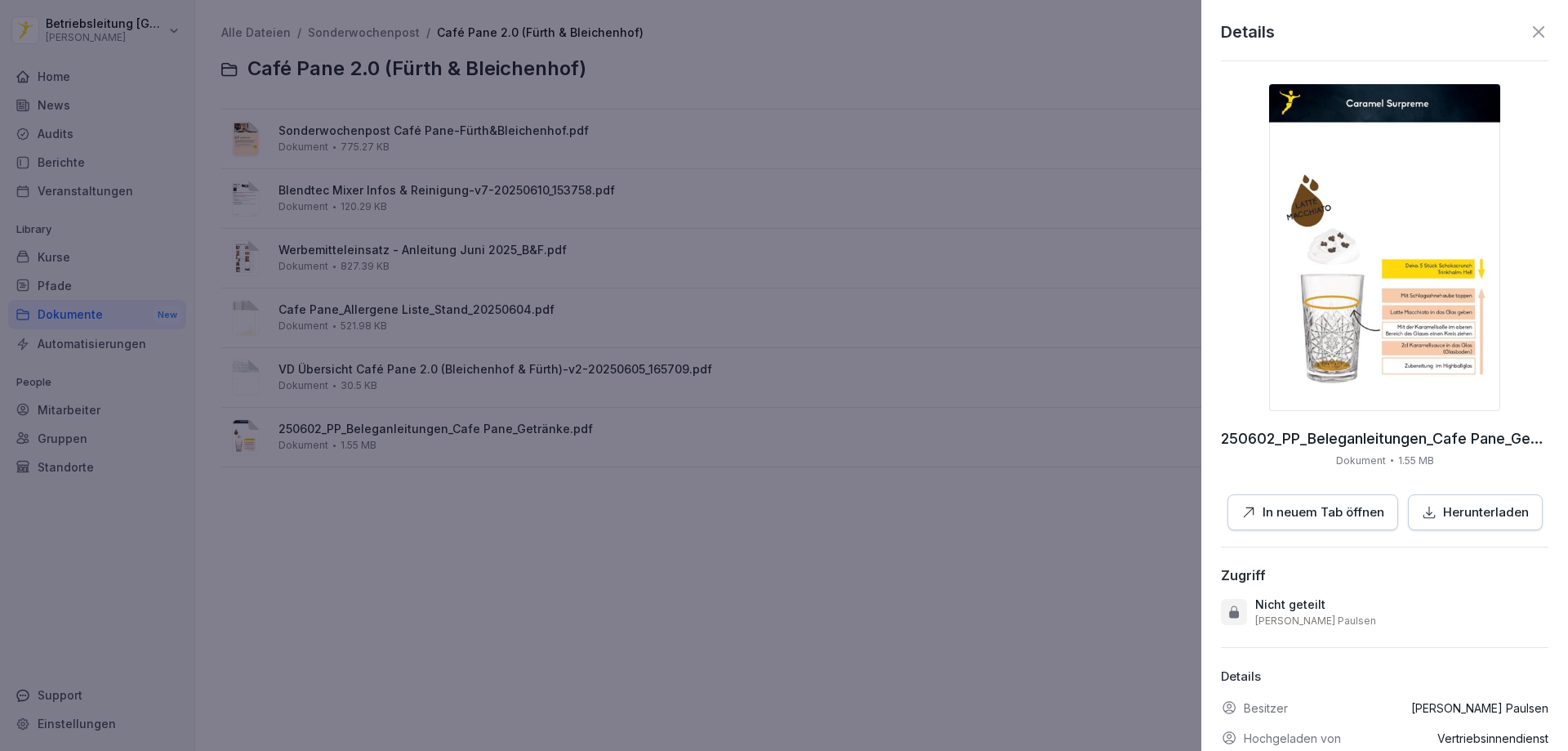
click at [435, 361] on div at bounding box center [784, 375] width 1568 height 751
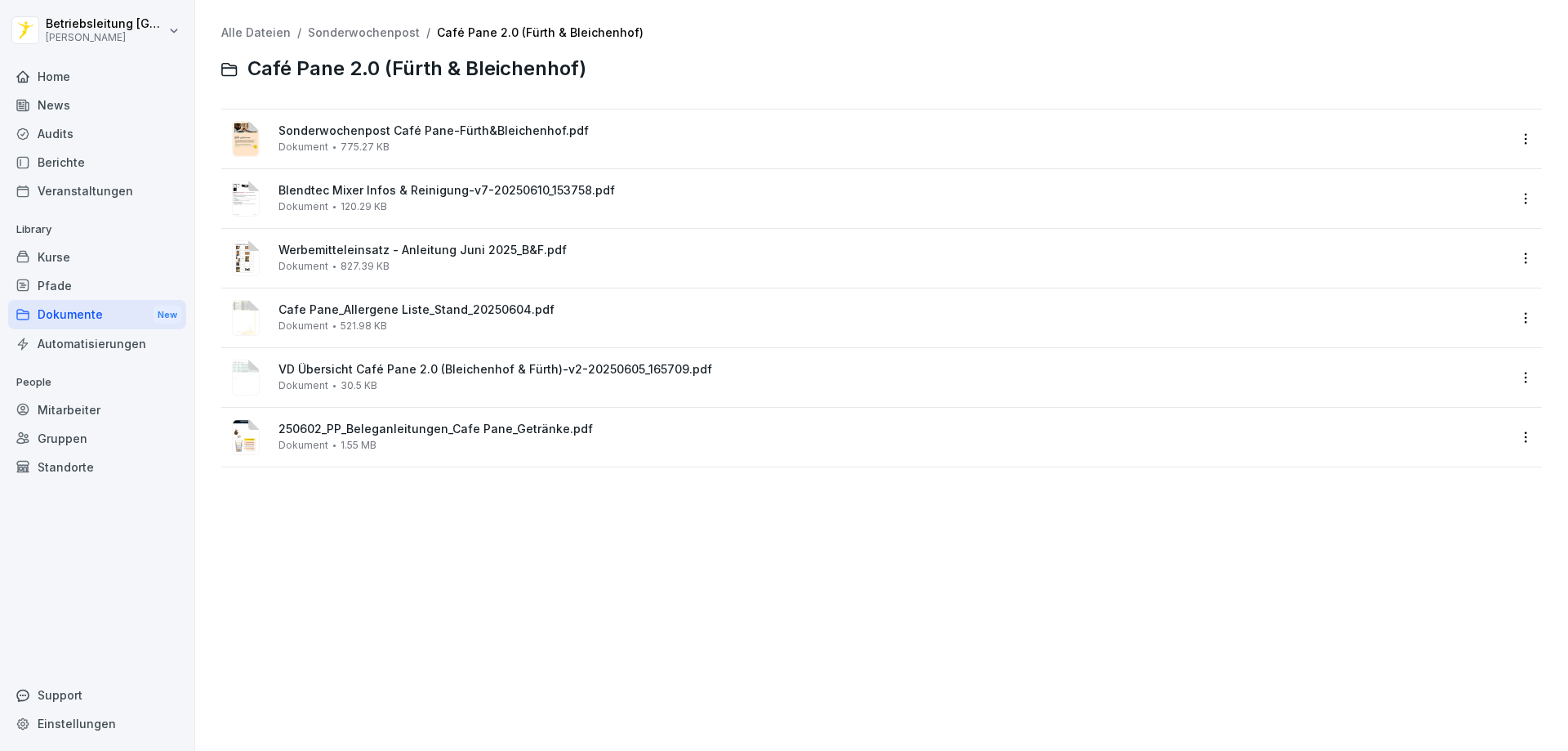
click at [399, 206] on div "Blendtec Mixer Infos & Reinigung-v7-20250610_153758.pdf Dokument 120.29 KB" at bounding box center [893, 198] width 1229 height 29
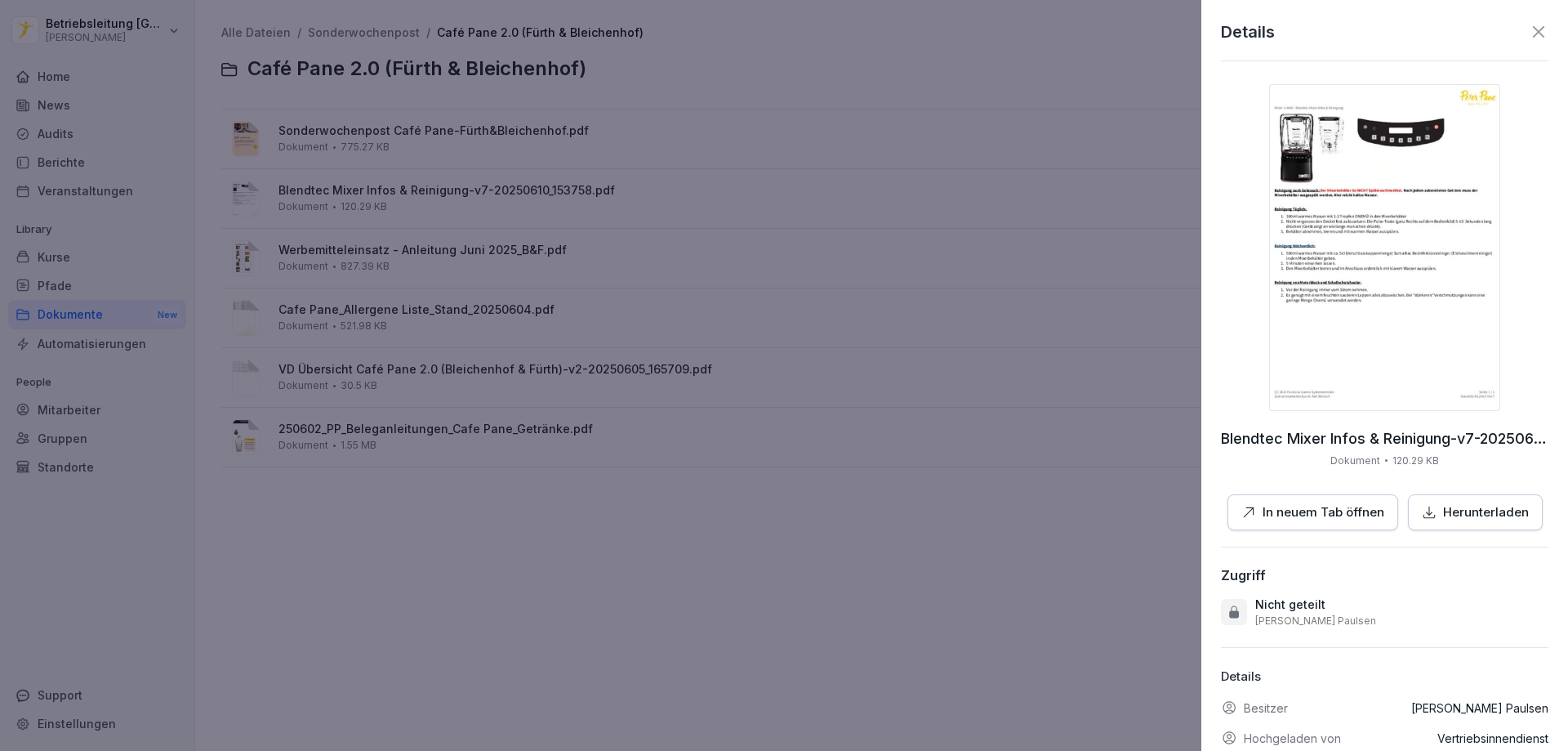
click at [1526, 46] on div "Details Blendtec Mixer Infos & Reinigung-v7-20250610_153758.pdf Dokument 120.29…" at bounding box center [1384, 375] width 367 height 751
click at [1524, 12] on div "Details Blendtec Mixer Infos & Reinigung-v7-20250610_153758.pdf Dokument 120.29…" at bounding box center [1384, 375] width 367 height 751
click at [1529, 40] on icon at bounding box center [1538, 31] width 19 height 19
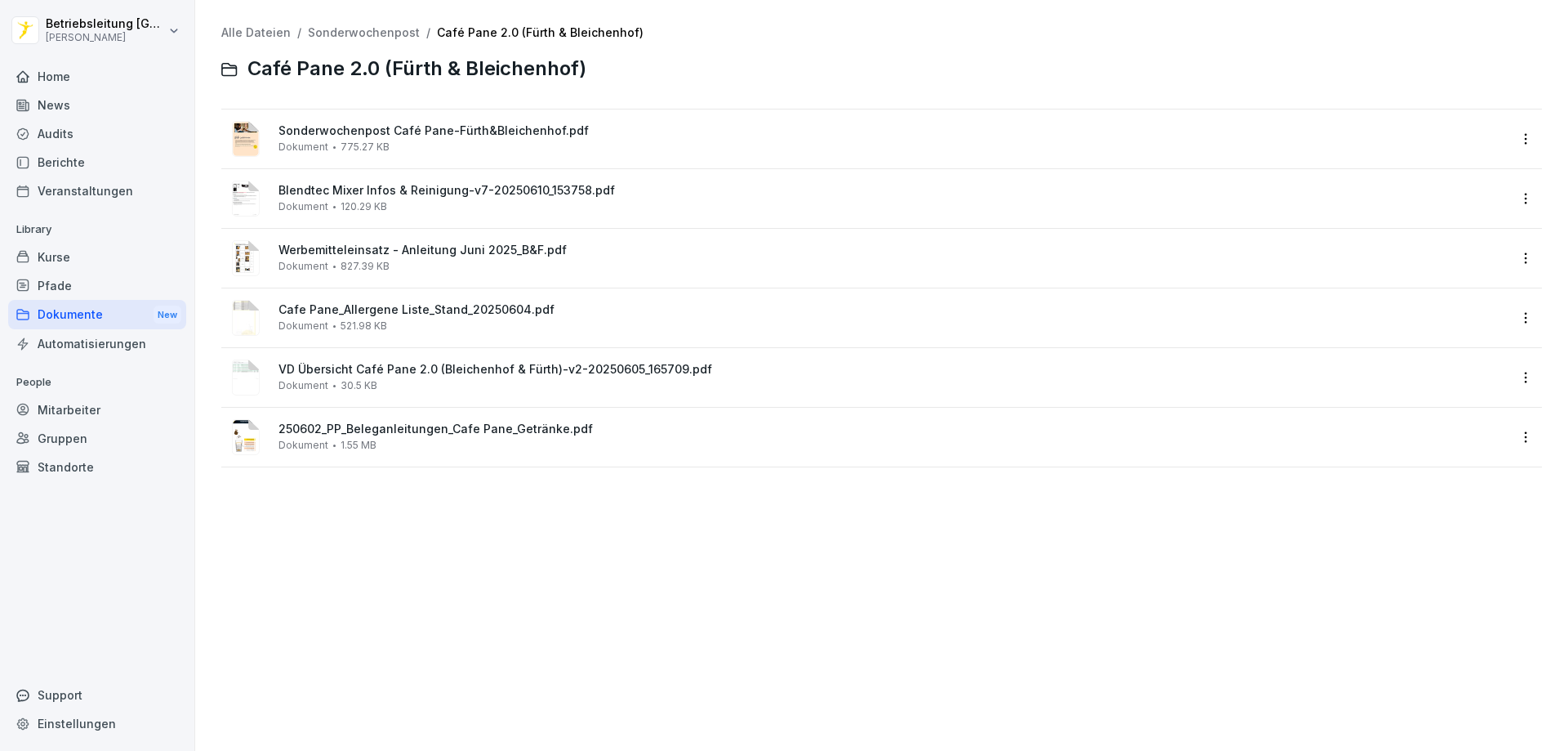
click at [403, 148] on div "Sonderwochenpost Café Pane-Fürth&Bleichenhof.pdf Dokument 775.27 KB" at bounding box center [893, 138] width 1229 height 29
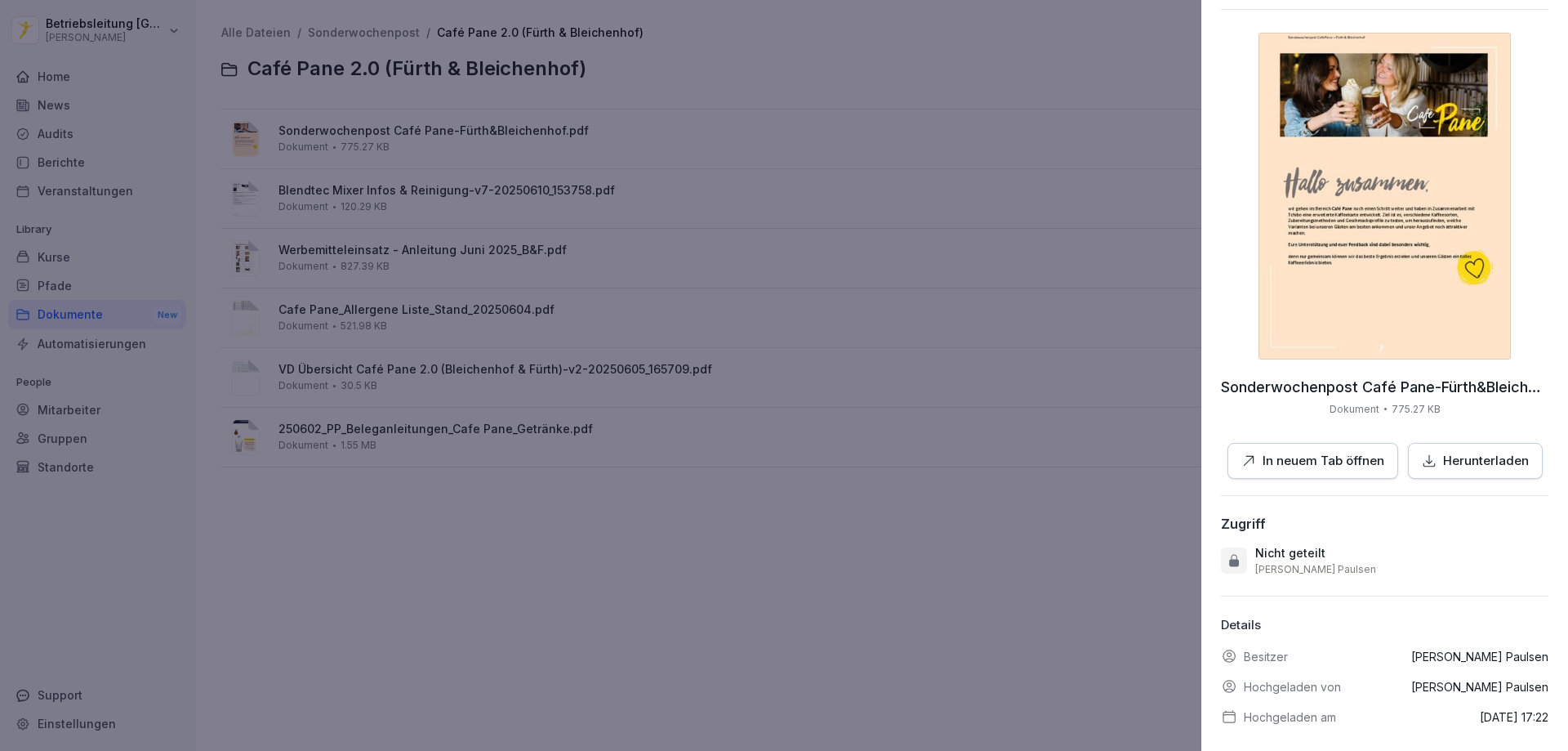
scroll to position [78, 0]
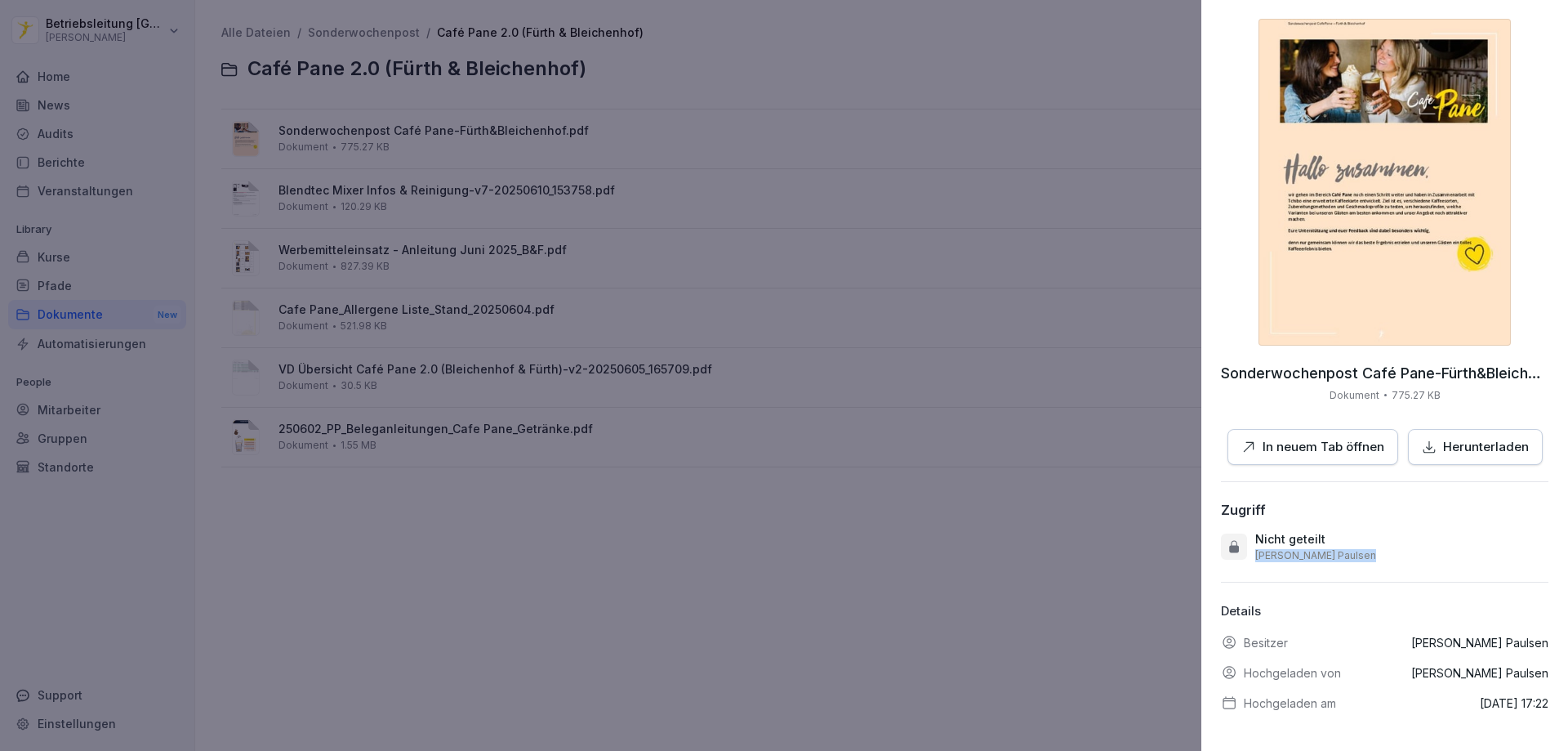
drag, startPoint x: 1255, startPoint y: 543, endPoint x: 1351, endPoint y: 551, distance: 96.3
click at [1351, 551] on div "Details Sonderwochenpost Café Pane-Fürth&Bleichenhof.pdf Dokument 775.27 KB In …" at bounding box center [1384, 375] width 367 height 751
click at [1005, 506] on div at bounding box center [784, 375] width 1568 height 751
